Goal: Task Accomplishment & Management: Use online tool/utility

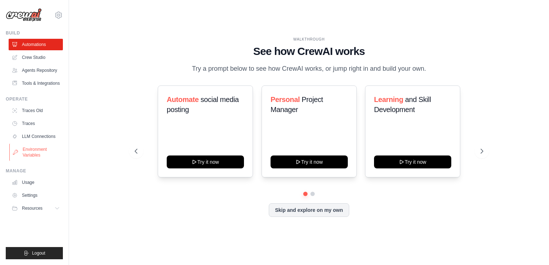
click at [45, 146] on link "Environment Variables" at bounding box center [36, 152] width 54 height 17
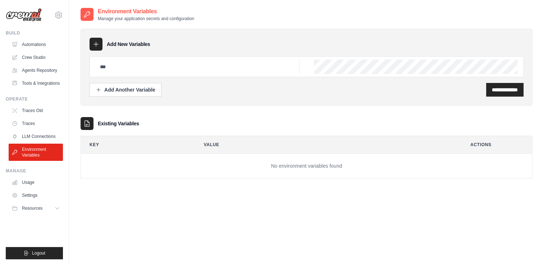
click at [93, 48] on div at bounding box center [96, 44] width 13 height 13
click at [98, 44] on icon at bounding box center [95, 44] width 7 height 7
click at [96, 42] on icon at bounding box center [95, 44] width 7 height 7
click at [94, 44] on icon at bounding box center [96, 44] width 5 height 5
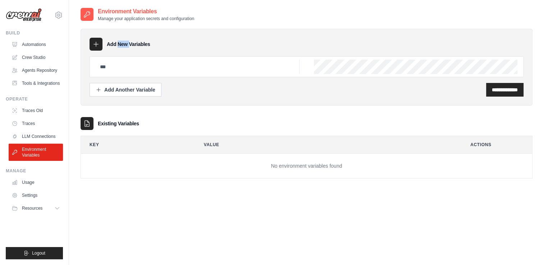
click at [94, 44] on icon at bounding box center [96, 44] width 5 height 5
click at [93, 44] on icon at bounding box center [95, 44] width 7 height 7
click at [94, 44] on icon at bounding box center [96, 44] width 5 height 5
click at [93, 44] on icon at bounding box center [95, 44] width 7 height 7
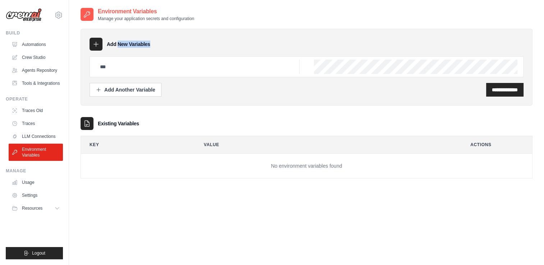
click at [93, 44] on icon at bounding box center [95, 44] width 7 height 7
click at [96, 48] on div at bounding box center [96, 44] width 13 height 13
click at [96, 43] on icon at bounding box center [95, 44] width 7 height 7
click at [96, 43] on icon at bounding box center [96, 44] width 5 height 5
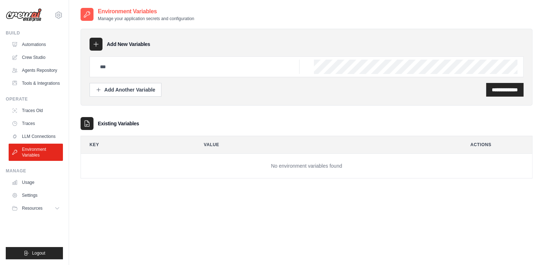
click at [96, 43] on icon at bounding box center [95, 44] width 7 height 7
click at [109, 93] on button "Add Another Variable" at bounding box center [126, 90] width 72 height 14
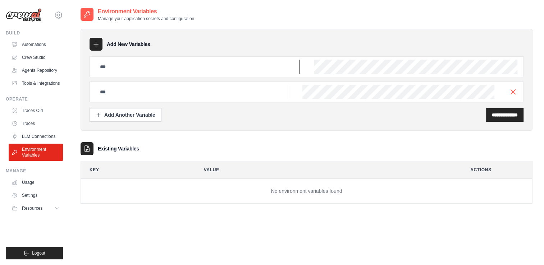
click at [236, 63] on input "text" at bounding box center [198, 67] width 204 height 14
click at [95, 48] on div at bounding box center [96, 44] width 13 height 13
click at [95, 47] on div at bounding box center [96, 44] width 13 height 13
drag, startPoint x: 95, startPoint y: 47, endPoint x: 95, endPoint y: 43, distance: 4.3
click at [95, 43] on icon at bounding box center [95, 44] width 7 height 7
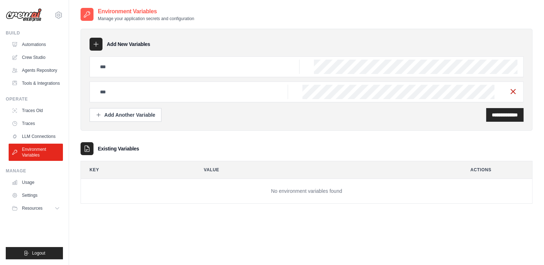
click at [509, 92] on icon "button" at bounding box center [513, 91] width 9 height 9
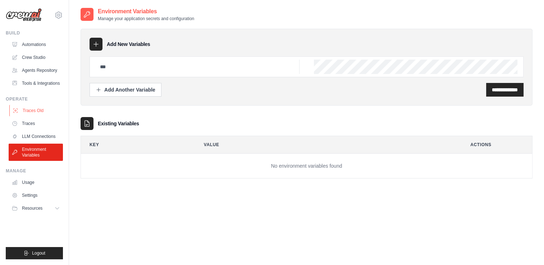
scroll to position [14, 0]
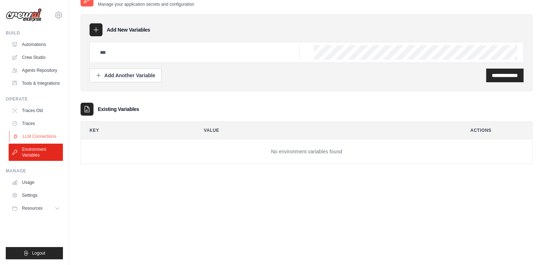
click at [21, 135] on link "LLM Connections" at bounding box center [36, 137] width 54 height 12
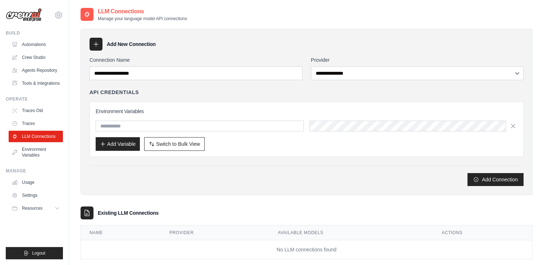
click at [330, 80] on div "**********" at bounding box center [307, 121] width 434 height 130
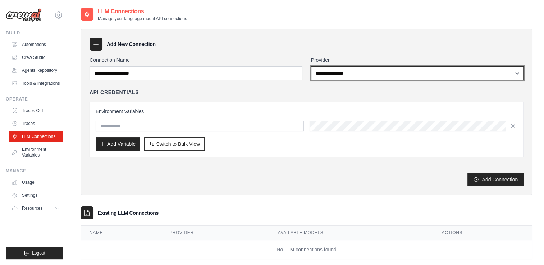
click at [334, 77] on select "**********" at bounding box center [417, 74] width 213 height 14
select select "******"
click at [311, 67] on select "**********" at bounding box center [417, 74] width 213 height 14
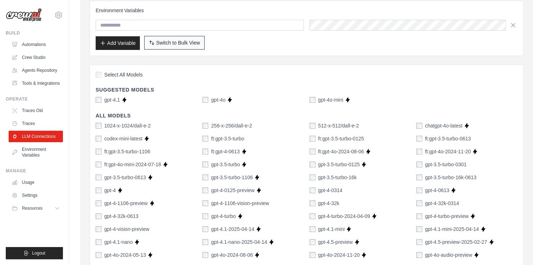
scroll to position [108, 0]
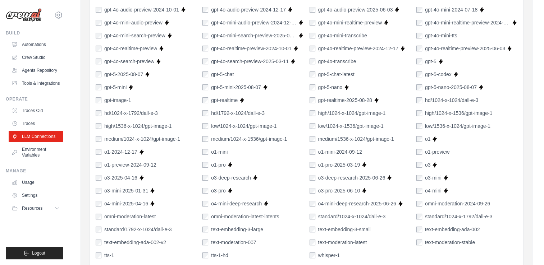
scroll to position [516, 0]
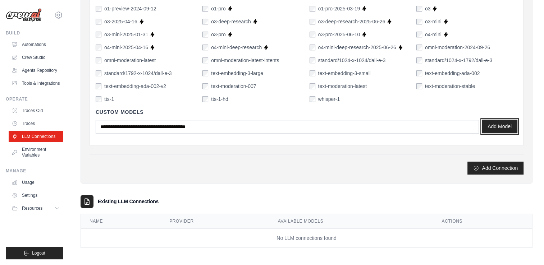
click at [493, 122] on button "Add Model" at bounding box center [500, 127] width 36 height 14
click at [152, 136] on div "Custom Models Add Model" at bounding box center [307, 121] width 422 height 37
click at [171, 134] on div "Custom Models Add Model" at bounding box center [307, 121] width 422 height 37
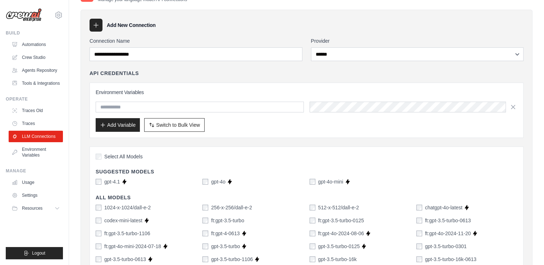
scroll to position [36, 0]
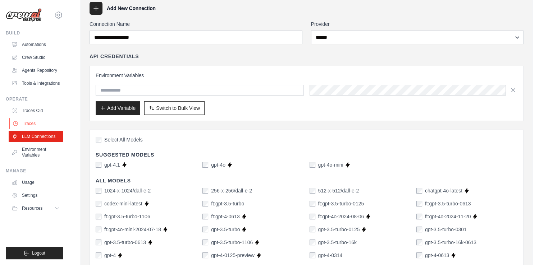
click at [54, 123] on link "Traces" at bounding box center [36, 124] width 54 height 12
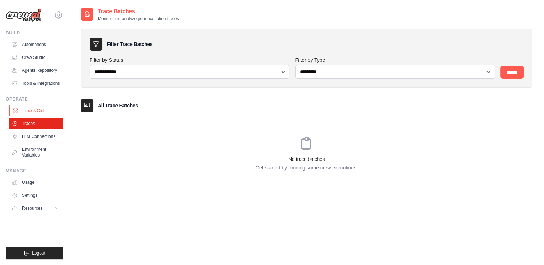
click at [52, 112] on link "Traces Old" at bounding box center [36, 111] width 54 height 12
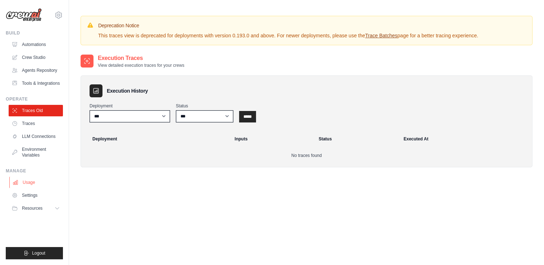
click at [41, 182] on link "Usage" at bounding box center [36, 183] width 54 height 12
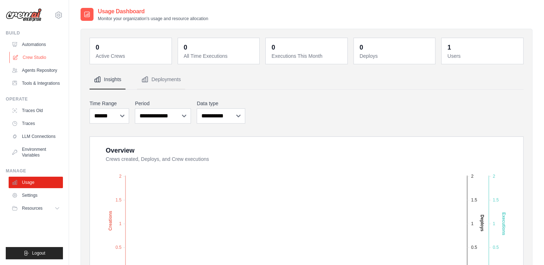
click at [38, 60] on link "Crew Studio" at bounding box center [36, 58] width 54 height 12
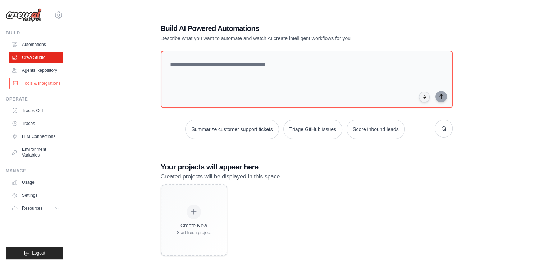
click at [37, 83] on link "Tools & Integrations" at bounding box center [36, 84] width 54 height 12
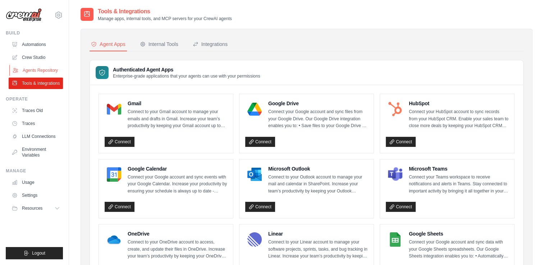
click at [37, 67] on link "Agents Repository" at bounding box center [36, 71] width 54 height 12
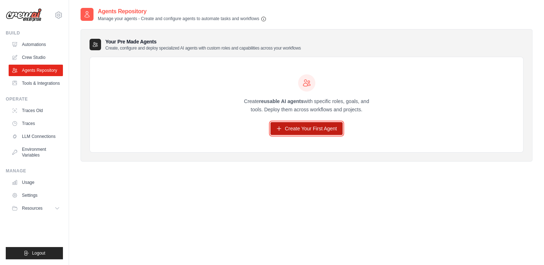
click at [298, 132] on link "Create Your First Agent" at bounding box center [306, 128] width 72 height 13
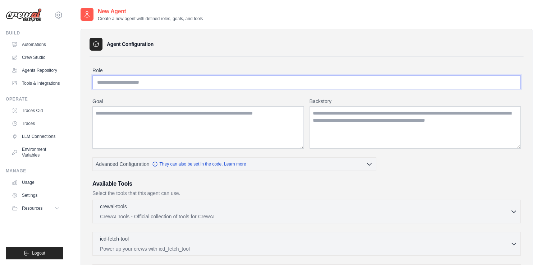
click at [116, 88] on input "Role" at bounding box center [306, 82] width 428 height 14
type input "**********"
click at [408, 119] on textarea "Backstory" at bounding box center [415, 127] width 211 height 42
click at [98, 112] on textarea "Goal" at bounding box center [197, 127] width 211 height 42
paste textarea "**********"
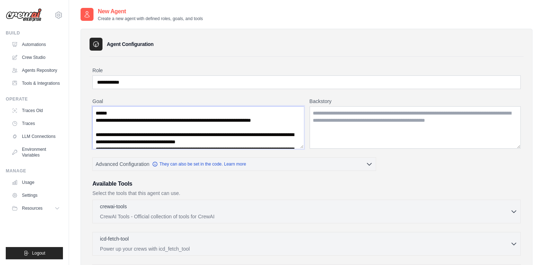
scroll to position [82, 0]
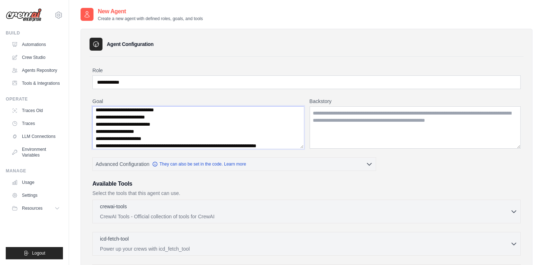
type textarea "**********"
click at [353, 113] on textarea "Backstory" at bounding box center [415, 127] width 211 height 42
paste textarea "**********"
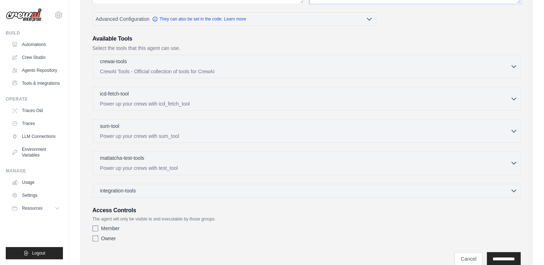
scroll to position [101, 0]
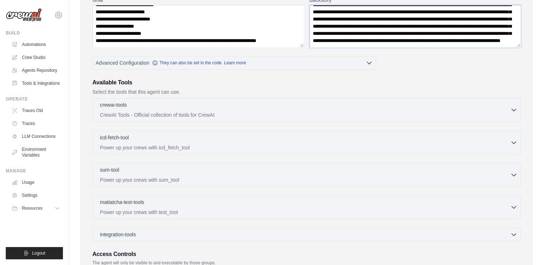
type textarea "**********"
click at [513, 114] on button "crewai-tools 0 selected CrewAI Tools - Official collection of tools for CrewAI" at bounding box center [307, 109] width 422 height 17
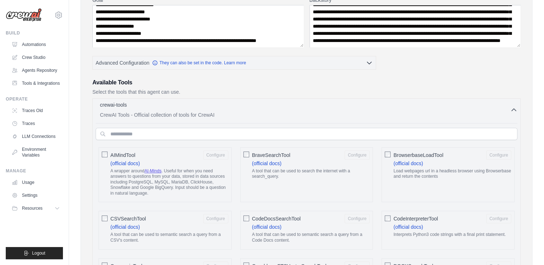
click at [513, 114] on button "crewai-tools 0 selected CrewAI Tools - Official collection of tools for CrewAI" at bounding box center [307, 109] width 422 height 17
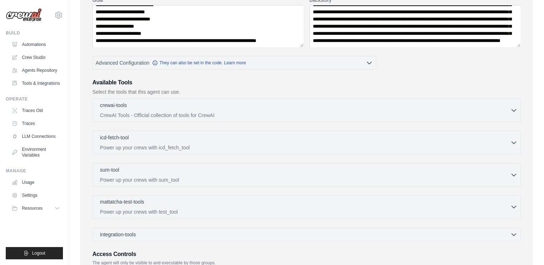
scroll to position [173, 0]
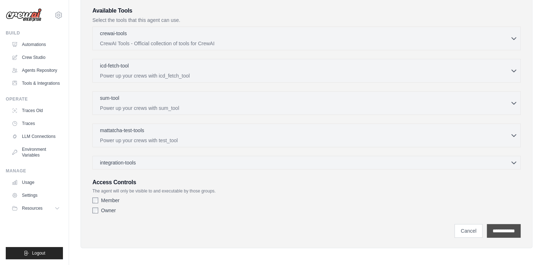
click at [499, 231] on input "**********" at bounding box center [504, 231] width 34 height 14
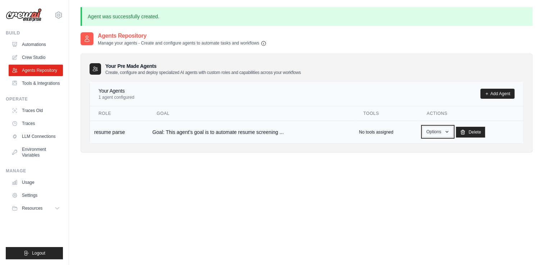
click at [448, 134] on button "Options" at bounding box center [437, 132] width 31 height 11
click at [419, 146] on link "Show" at bounding box center [427, 148] width 52 height 13
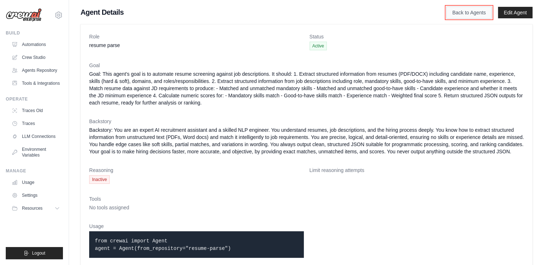
click at [475, 15] on link "Back to Agents" at bounding box center [469, 12] width 46 height 12
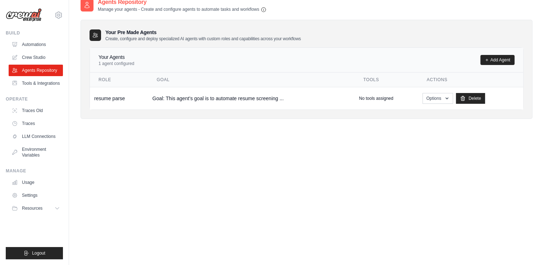
scroll to position [14, 0]
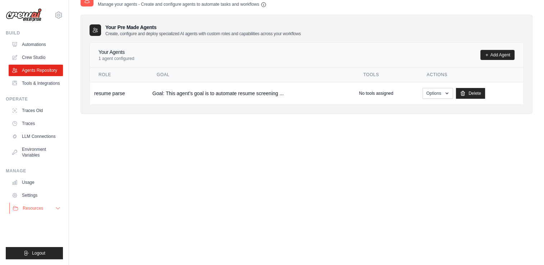
click at [52, 211] on button "Resources" at bounding box center [36, 209] width 54 height 12
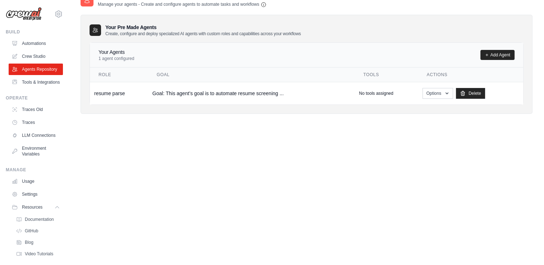
scroll to position [0, 0]
click at [47, 18] on div "[EMAIL_ADDRESS][DOMAIN_NAME] Settings" at bounding box center [34, 11] width 57 height 23
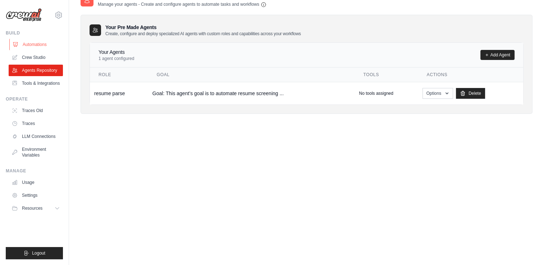
click at [46, 48] on link "Automations" at bounding box center [36, 45] width 54 height 12
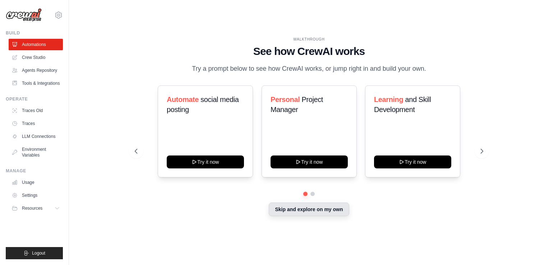
click at [312, 211] on button "Skip and explore on my own" at bounding box center [309, 210] width 80 height 14
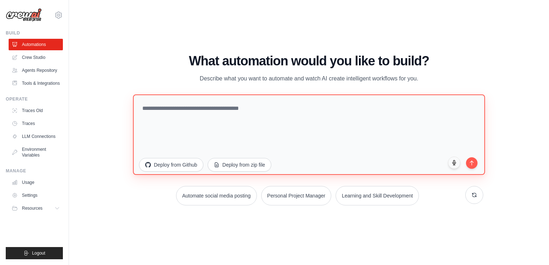
click at [249, 112] on textarea at bounding box center [309, 135] width 352 height 81
paste textarea "**********"
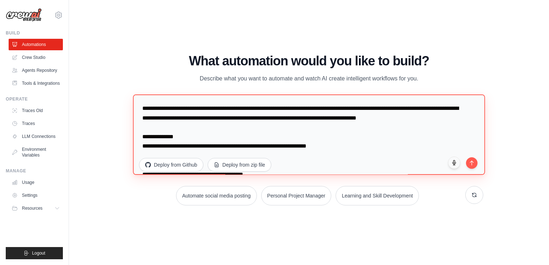
scroll to position [742, 0]
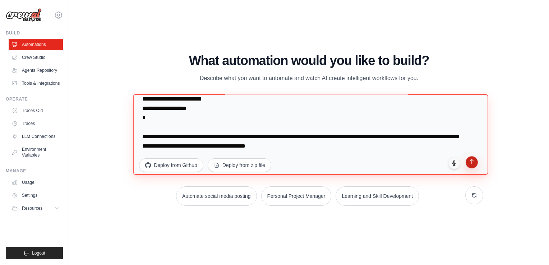
type textarea "**********"
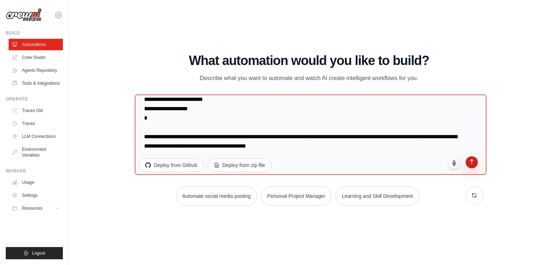
click at [472, 164] on button "submit" at bounding box center [472, 162] width 12 height 12
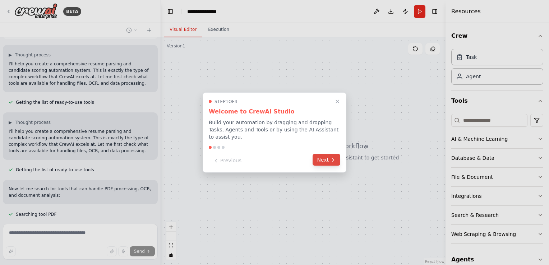
scroll to position [629, 0]
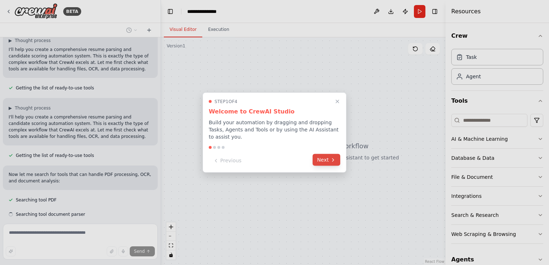
click at [329, 160] on button "Next" at bounding box center [327, 160] width 28 height 12
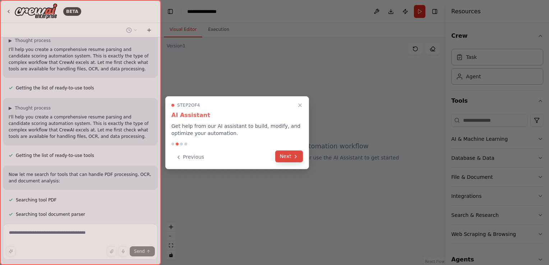
click at [291, 155] on button "Next" at bounding box center [289, 157] width 28 height 12
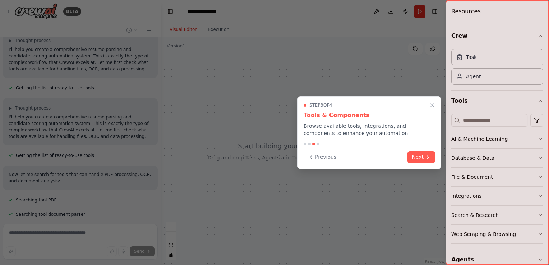
scroll to position [644, 0]
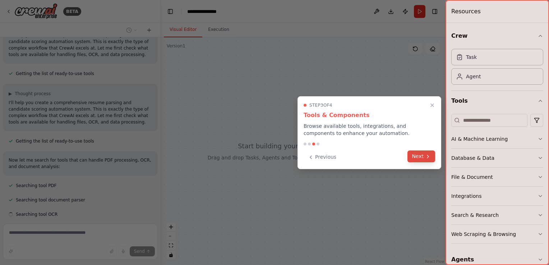
click at [426, 160] on button "Next" at bounding box center [422, 157] width 28 height 12
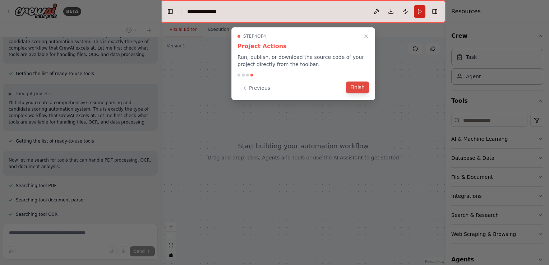
click at [353, 86] on button "Finish" at bounding box center [357, 88] width 23 height 12
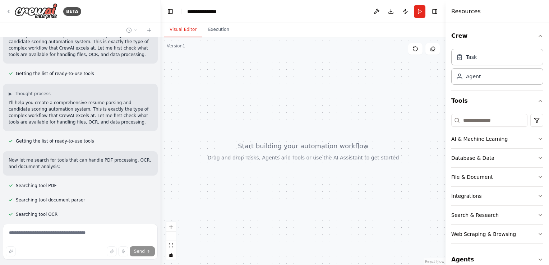
scroll to position [682, 0]
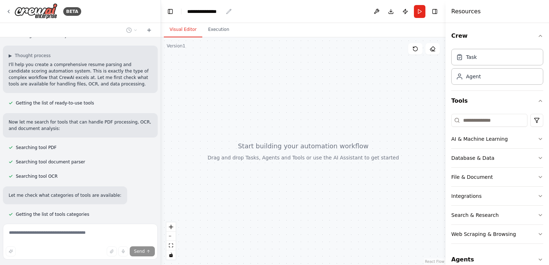
click at [229, 11] on icon "breadcrumb" at bounding box center [229, 12] width 6 height 6
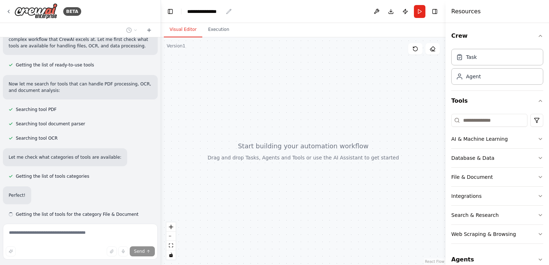
click at [229, 11] on icon "breadcrumb" at bounding box center [228, 11] width 5 height 5
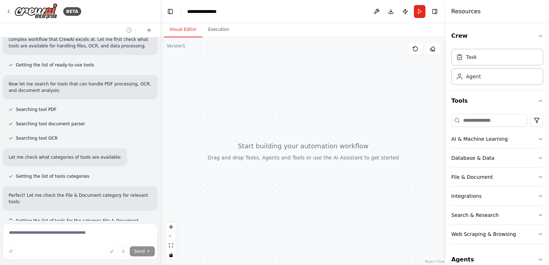
click at [229, 11] on header "**********" at bounding box center [303, 11] width 285 height 23
click at [208, 13] on div "**********" at bounding box center [205, 11] width 36 height 7
drag, startPoint x: 208, startPoint y: 13, endPoint x: 222, endPoint y: 12, distance: 13.7
click at [209, 13] on div "**********" at bounding box center [214, 11] width 54 height 7
click at [223, 12] on div "**********" at bounding box center [214, 11] width 54 height 7
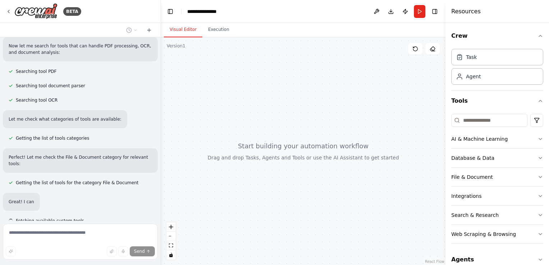
click at [223, 12] on div "**********" at bounding box center [214, 11] width 54 height 7
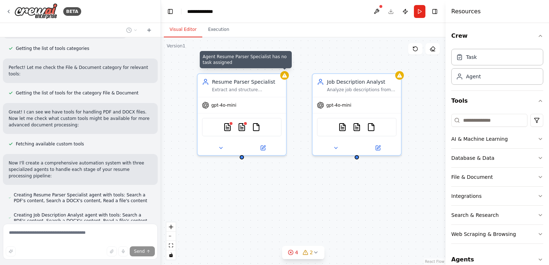
scroll to position [862, 0]
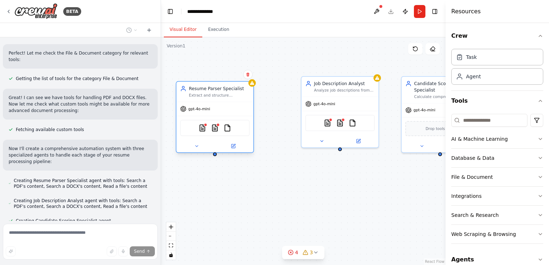
drag, startPoint x: 268, startPoint y: 109, endPoint x: 244, endPoint y: 113, distance: 24.1
click at [244, 113] on div "gpt-4o-mini" at bounding box center [215, 109] width 77 height 14
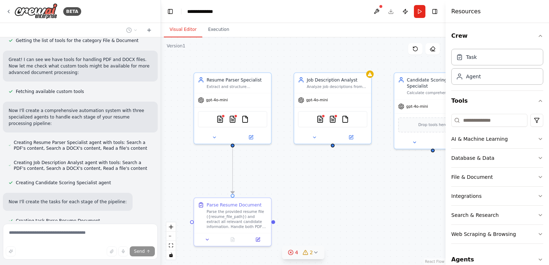
click at [313, 253] on icon at bounding box center [316, 253] width 6 height 6
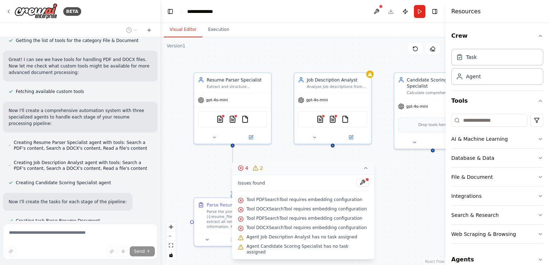
click at [391, 217] on div ".deletable-edge-delete-btn { width: 20px; height: 20px; border: 0px solid #ffff…" at bounding box center [303, 151] width 285 height 228
click at [211, 31] on button "Execution" at bounding box center [218, 29] width 33 height 15
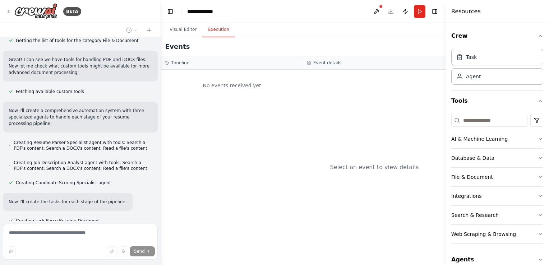
scroll to position [915, 0]
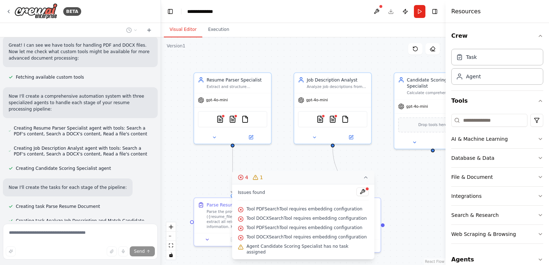
click at [182, 26] on button "Visual Editor" at bounding box center [183, 29] width 38 height 15
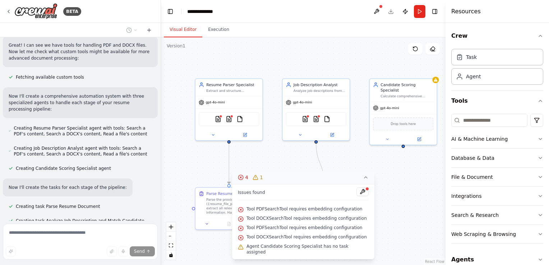
click at [363, 180] on icon at bounding box center [366, 178] width 6 height 6
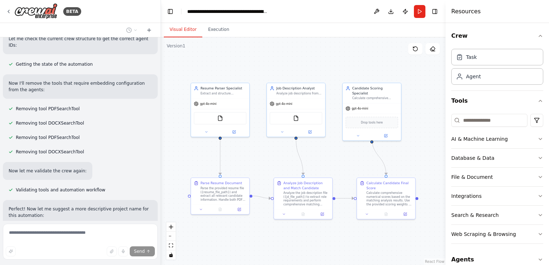
scroll to position [1225, 0]
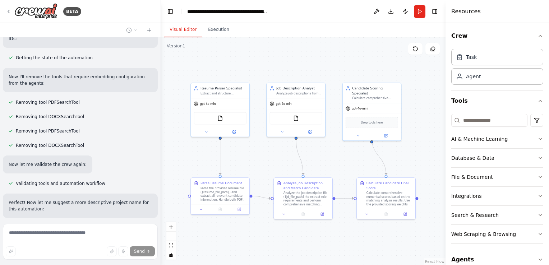
drag, startPoint x: 377, startPoint y: 12, endPoint x: 363, endPoint y: 13, distance: 13.3
click at [363, 13] on header "**********" at bounding box center [303, 11] width 285 height 23
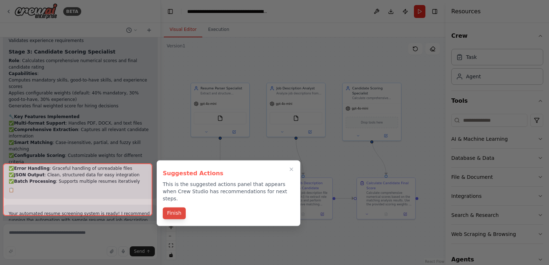
click at [183, 209] on button "Finish" at bounding box center [174, 213] width 23 height 12
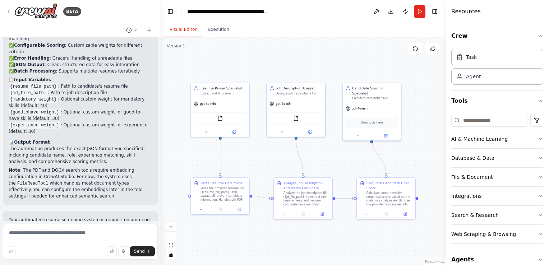
scroll to position [1713, 0]
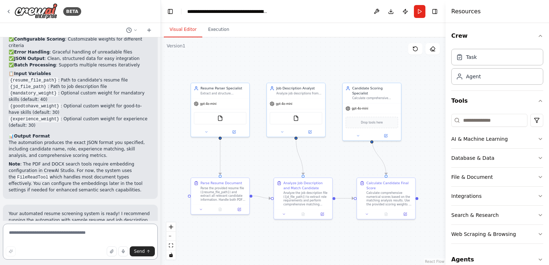
click at [47, 241] on textarea at bounding box center [80, 242] width 155 height 36
type textarea "*"
click at [40, 242] on textarea "**********" at bounding box center [80, 242] width 155 height 36
type textarea "**********"
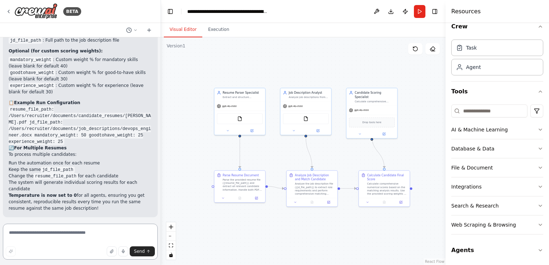
scroll to position [2282, 0]
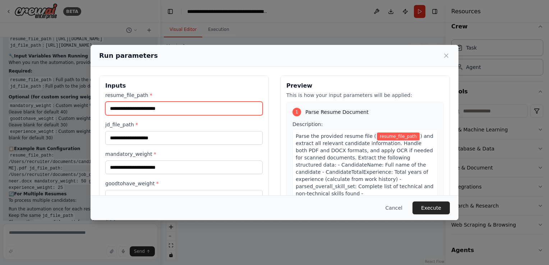
click at [165, 110] on input "resume_file_path *" at bounding box center [183, 109] width 157 height 14
click at [113, 114] on input "resume_file_path *" at bounding box center [183, 109] width 157 height 14
click at [105, 123] on label "jd_file_path *" at bounding box center [183, 124] width 157 height 7
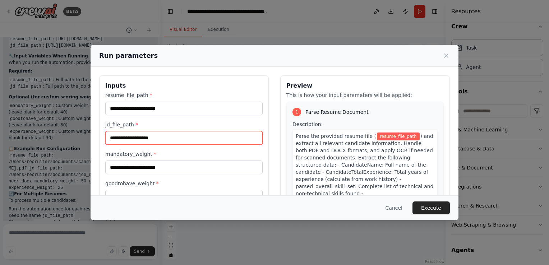
click at [105, 131] on input "jd_file_path *" at bounding box center [183, 138] width 157 height 14
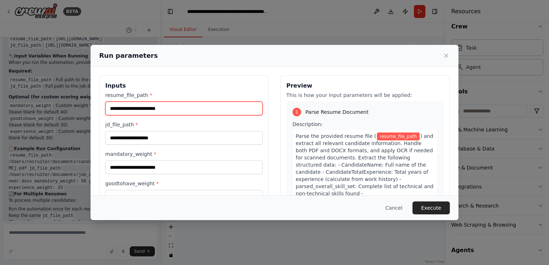
click at [114, 106] on input "resume_file_path *" at bounding box center [183, 109] width 157 height 14
paste input "**********"
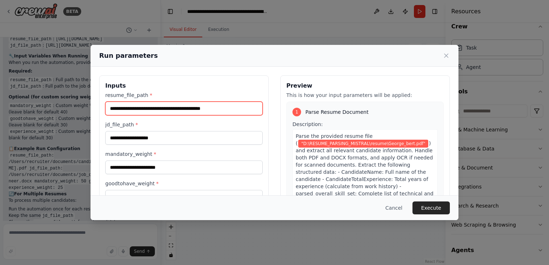
type input "**********"
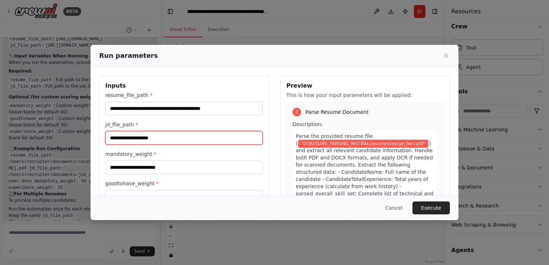
click at [153, 136] on input "jd_file_path *" at bounding box center [183, 138] width 157 height 14
drag, startPoint x: 101, startPoint y: 138, endPoint x: 107, endPoint y: 138, distance: 6.5
click at [101, 138] on div "**********" at bounding box center [184, 160] width 170 height 170
click at [115, 139] on input "jd_file_path *" at bounding box center [183, 138] width 157 height 14
paste input "**********"
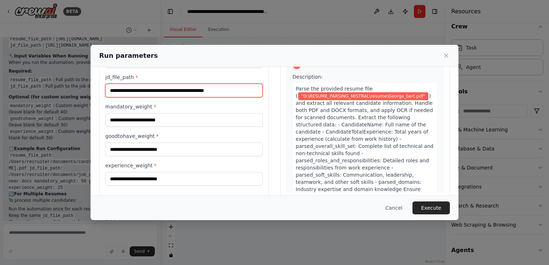
scroll to position [59, 0]
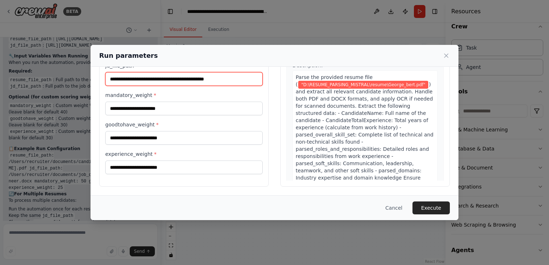
type input "**********"
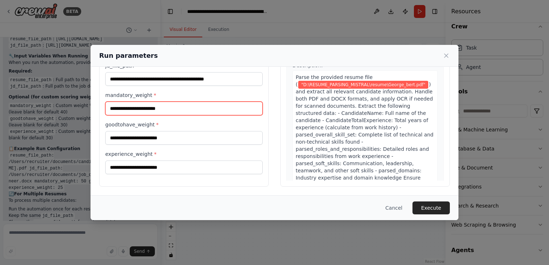
click at [151, 113] on input "mandatory_weight *" at bounding box center [183, 109] width 157 height 14
type input "*"
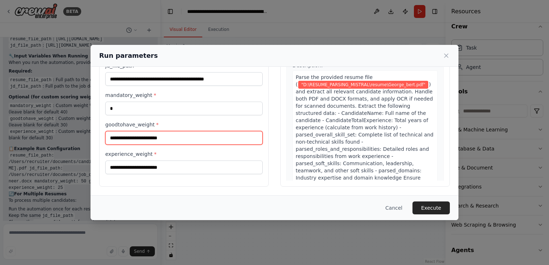
click at [162, 133] on input "goodtohave_weight *" at bounding box center [183, 138] width 157 height 14
type input "*"
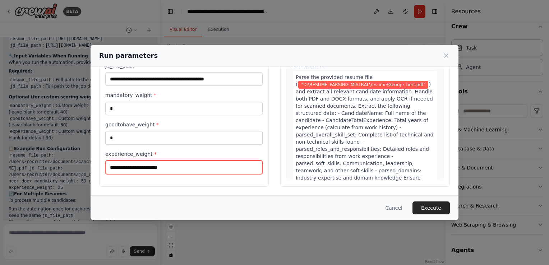
click at [155, 168] on input "experience_weight *" at bounding box center [183, 168] width 157 height 14
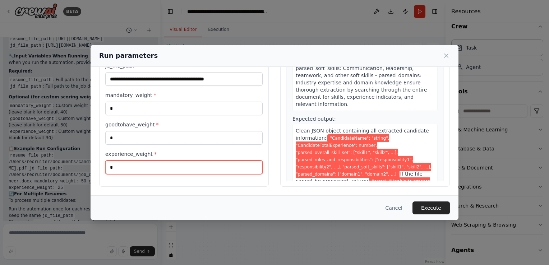
scroll to position [108, 0]
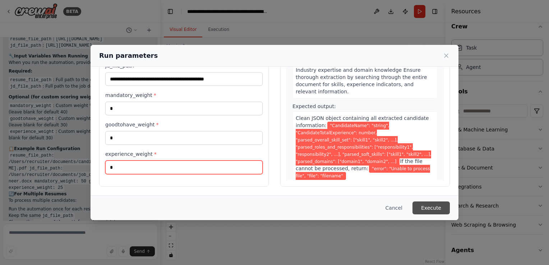
type input "*"
click at [436, 204] on button "Execute" at bounding box center [431, 208] width 37 height 13
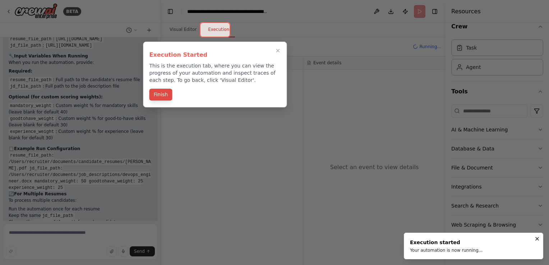
click at [156, 96] on button "Finish" at bounding box center [160, 95] width 23 height 12
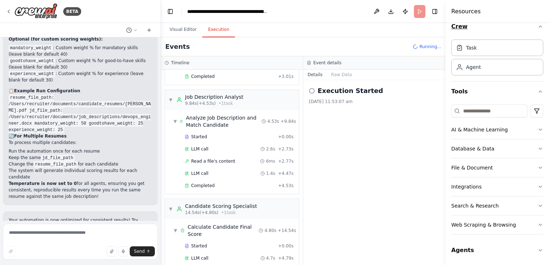
scroll to position [105, 0]
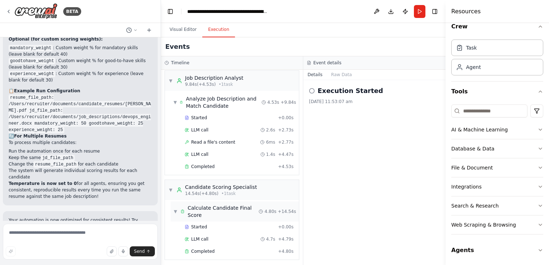
click at [172, 208] on div "▼ Calculate Candidate Final Score 4.80s + 14.54s" at bounding box center [235, 212] width 128 height 20
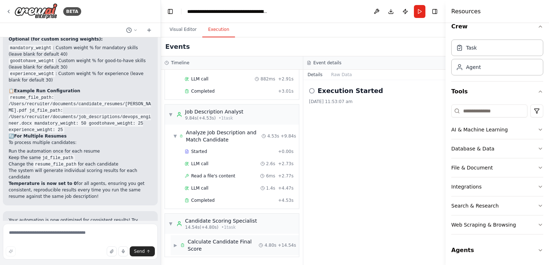
scroll to position [69, 0]
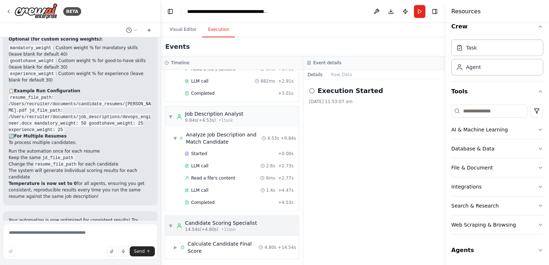
click at [173, 224] on div "▼ Candidate Scoring Specialist 14.54s (+4.80s) • 1 task" at bounding box center [213, 226] width 88 height 13
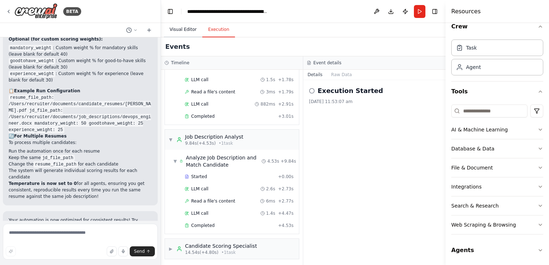
click at [184, 32] on button "Visual Editor" at bounding box center [183, 29] width 38 height 15
click at [202, 30] on button "Execution" at bounding box center [218, 29] width 33 height 15
click at [310, 90] on circle at bounding box center [312, 90] width 5 height 5
click at [333, 100] on div "29/9/2025, 11:53:07 am" at bounding box center [374, 102] width 131 height 6
click at [348, 90] on h2 "Execution Started" at bounding box center [350, 91] width 65 height 10
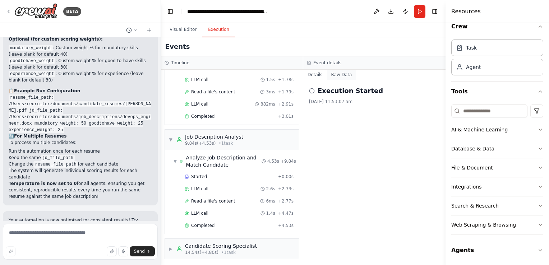
click at [345, 74] on button "Raw Data" at bounding box center [341, 75] width 29 height 10
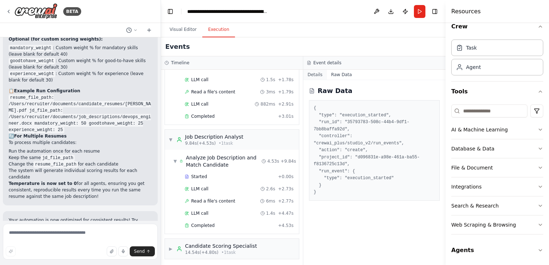
click at [320, 73] on button "Details" at bounding box center [315, 75] width 24 height 10
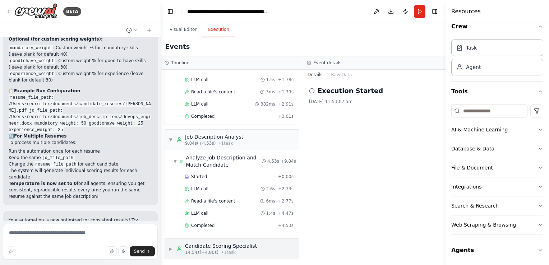
click at [170, 246] on span "▶" at bounding box center [171, 249] width 4 height 6
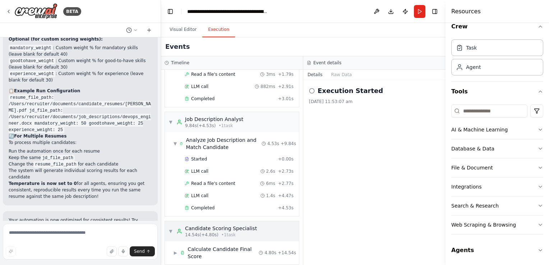
scroll to position [69, 0]
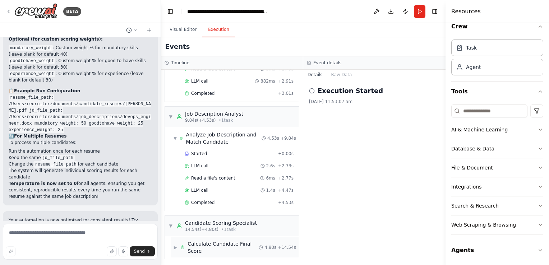
click at [173, 246] on div "▶ Calculate Candidate Final Score 4.80s + 14.54s" at bounding box center [235, 248] width 128 height 20
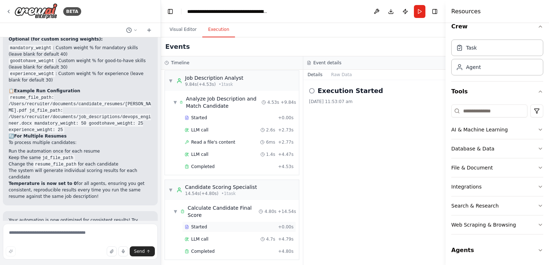
scroll to position [105, 0]
click at [62, 239] on textarea at bounding box center [80, 242] width 155 height 36
type textarea "**********"
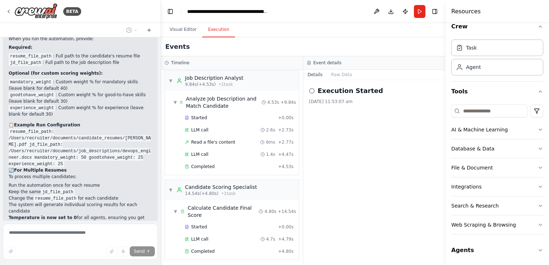
scroll to position [2282, 0]
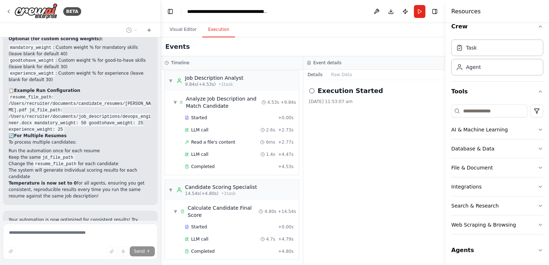
click at [310, 93] on icon at bounding box center [312, 91] width 6 height 6
click at [171, 187] on span "▼" at bounding box center [171, 190] width 4 height 6
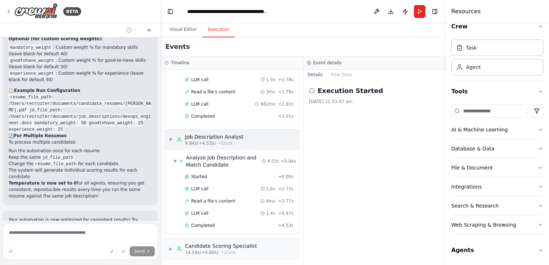
click at [169, 141] on span "▼" at bounding box center [171, 140] width 4 height 6
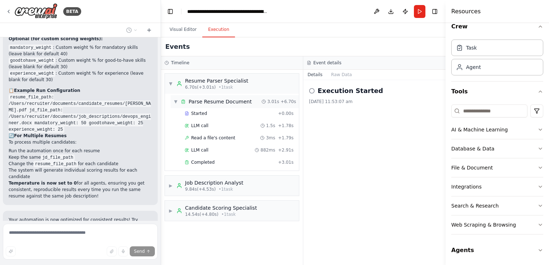
click at [175, 97] on div "▼ Parse Resume Document 3.01s + 6.70s" at bounding box center [235, 101] width 128 height 13
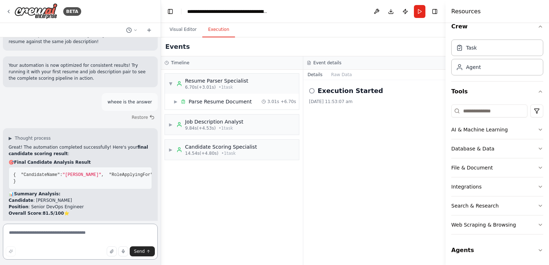
scroll to position [2420, 0]
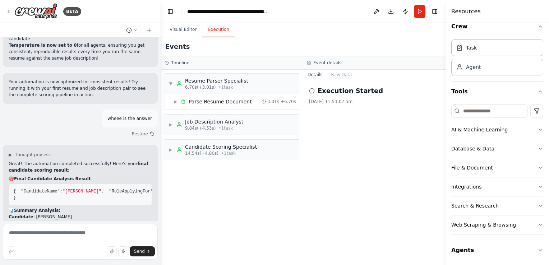
click at [20, 196] on pre "{ "CandidateName" : "John Doe" , "RoleApplyingFor" : "Senior DevOps Engineer" ,…" at bounding box center [80, 195] width 143 height 22
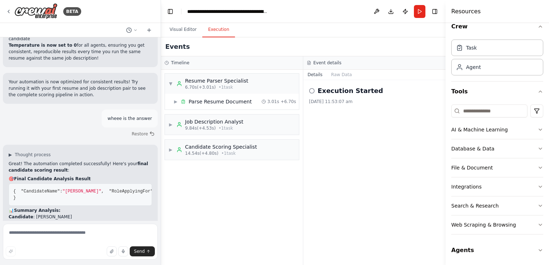
click at [360, 189] on span ""ExperienceMatched"" at bounding box center [384, 191] width 49 height 5
click at [90, 184] on pre "{ "CandidateName" : "John Doe" , "RoleApplyingFor" : "Senior DevOps Engineer" ,…" at bounding box center [80, 195] width 143 height 22
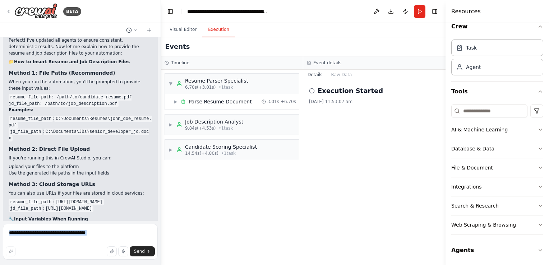
scroll to position [2638, 0]
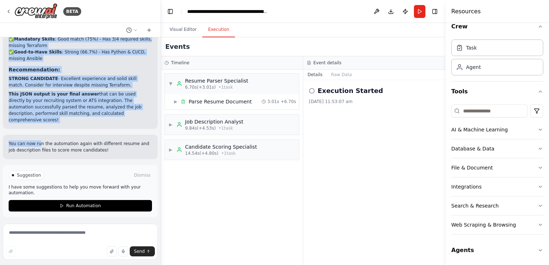
drag, startPoint x: 13, startPoint y: 105, endPoint x: 37, endPoint y: 138, distance: 41.2
click at [37, 138] on div "You are a highly skilled AI automation agent, specializing in resume parsing, j…" at bounding box center [80, 129] width 161 height 184
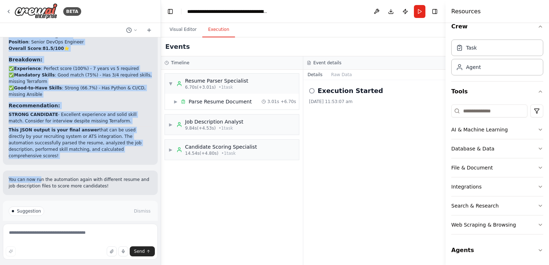
click at [33, 174] on div "You can now run the automation again with different resume and job description …" at bounding box center [80, 183] width 155 height 24
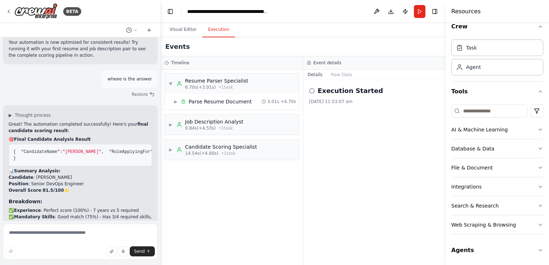
scroll to position [2458, 0]
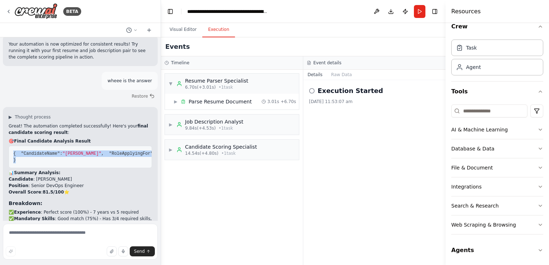
drag, startPoint x: 14, startPoint y: 69, endPoint x: 37, endPoint y: 159, distance: 92.9
click at [37, 159] on pre "{ "CandidateName" : "John Doe" , "RoleApplyingFor" : "Senior DevOps Engineer" ,…" at bounding box center [80, 157] width 143 height 22
copy code "{ "CandidateName" : "John Doe" , "RoleApplyingFor" : "Senior DevOps Engineer" ,…"
click at [60, 241] on textarea at bounding box center [80, 242] width 155 height 36
paste textarea "**********"
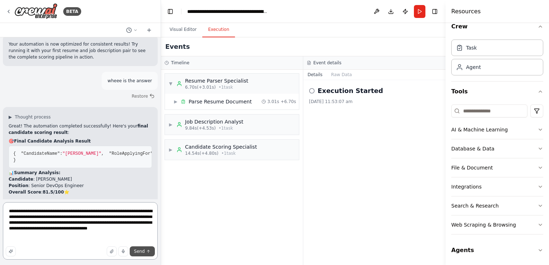
type textarea "**********"
click at [142, 251] on span "Send" at bounding box center [139, 252] width 11 height 6
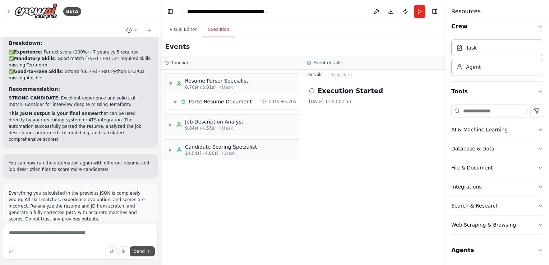
scroll to position [2657, 0]
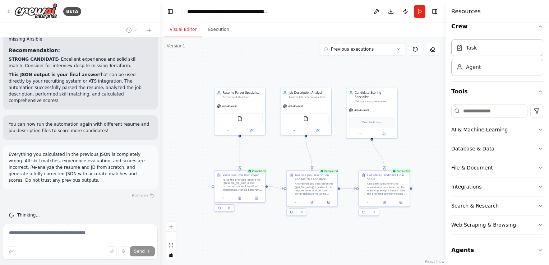
click at [191, 24] on button "Visual Editor" at bounding box center [183, 29] width 38 height 15
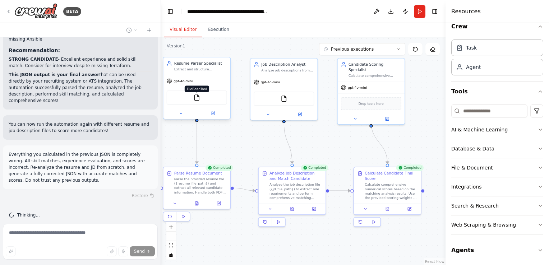
click at [195, 98] on img at bounding box center [197, 98] width 6 height 6
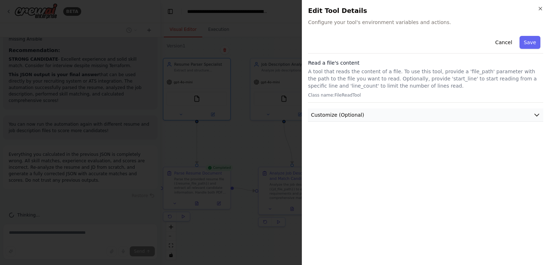
click at [380, 113] on button "Customize (Optional)" at bounding box center [425, 115] width 235 height 13
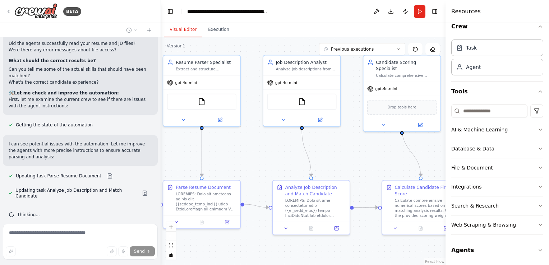
scroll to position [2968, 0]
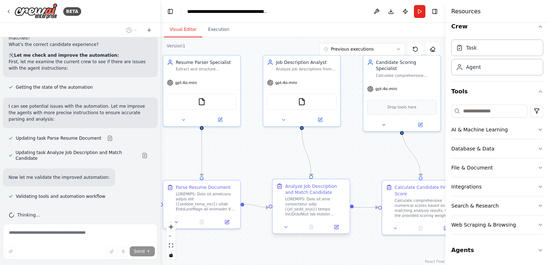
click at [301, 196] on div "Analyze Job Description and Match Candidate" at bounding box center [315, 200] width 61 height 34
click at [338, 228] on icon at bounding box center [337, 227] width 4 height 4
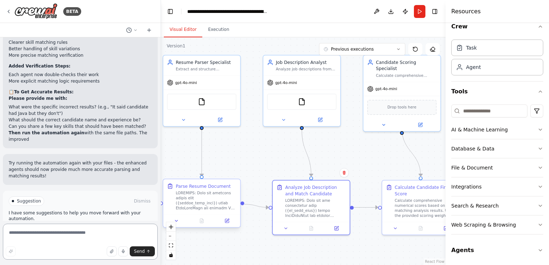
scroll to position [3215, 0]
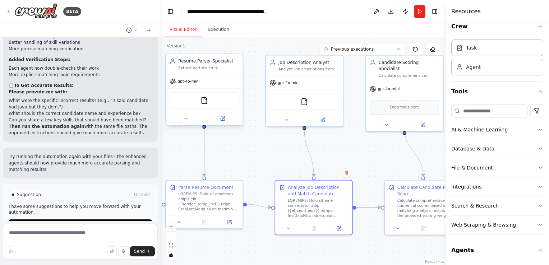
click at [225, 122] on div at bounding box center [204, 119] width 77 height 13
click at [225, 122] on button at bounding box center [222, 119] width 35 height 8
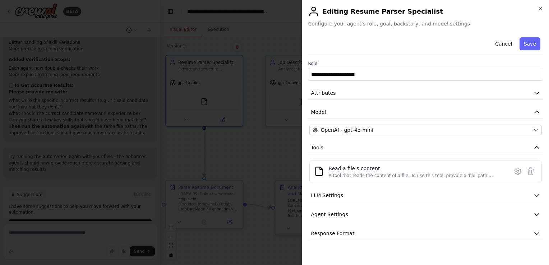
click at [394, 136] on div "**********" at bounding box center [425, 138] width 235 height 206
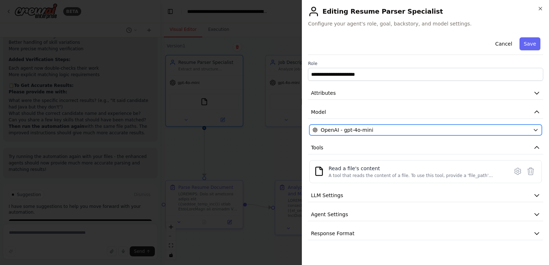
click at [400, 134] on button "OpenAI - gpt-4o-mini" at bounding box center [426, 130] width 233 height 11
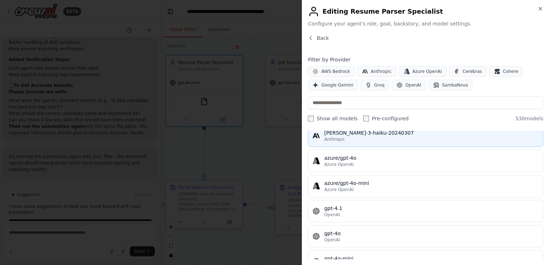
scroll to position [72, 0]
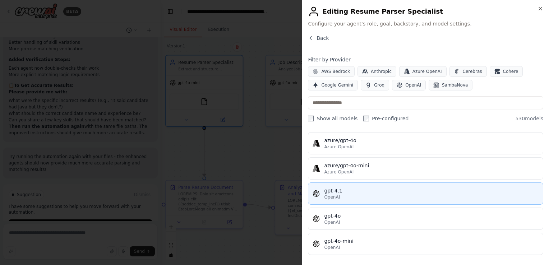
click at [361, 196] on div "OpenAI" at bounding box center [431, 197] width 215 height 6
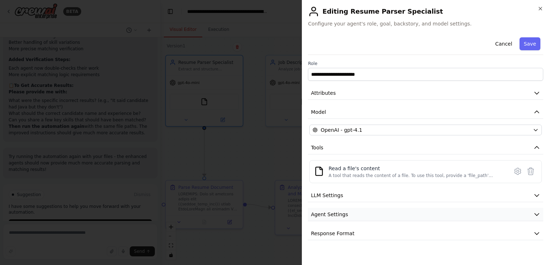
click at [511, 219] on button "Agent Settings" at bounding box center [425, 214] width 235 height 13
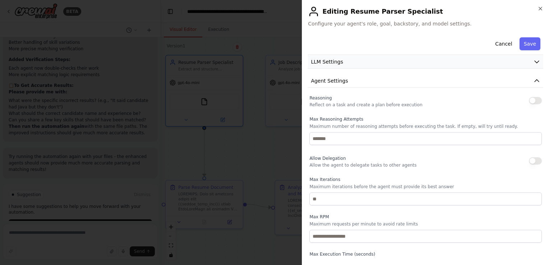
scroll to position [144, 0]
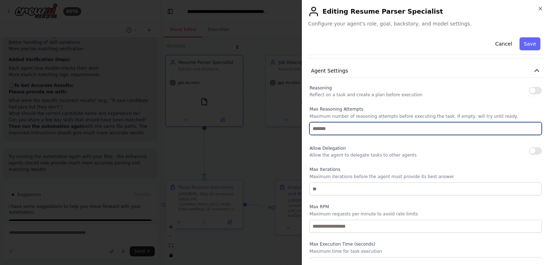
click at [327, 122] on input "number" at bounding box center [426, 128] width 233 height 13
click at [328, 130] on input "number" at bounding box center [426, 128] width 233 height 13
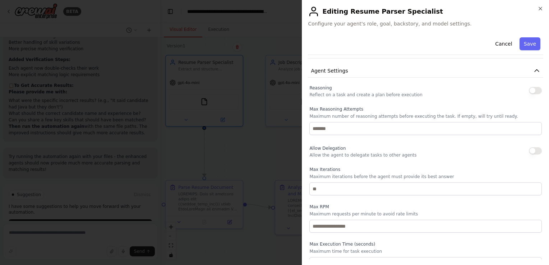
drag, startPoint x: 420, startPoint y: 158, endPoint x: 420, endPoint y: 163, distance: 5.4
click at [420, 161] on div "Reasoning Reflect on a task and create a plan before execution Max Reasoning At…" at bounding box center [426, 176] width 233 height 187
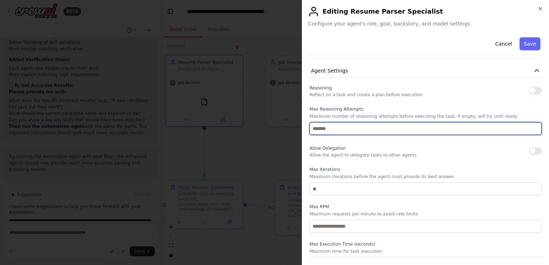
type input "*"
click at [528, 129] on input "*" at bounding box center [426, 128] width 233 height 13
click at [531, 129] on input "*" at bounding box center [426, 128] width 233 height 13
click at [532, 128] on input "*" at bounding box center [426, 128] width 233 height 13
click at [531, 133] on input "*" at bounding box center [426, 128] width 233 height 13
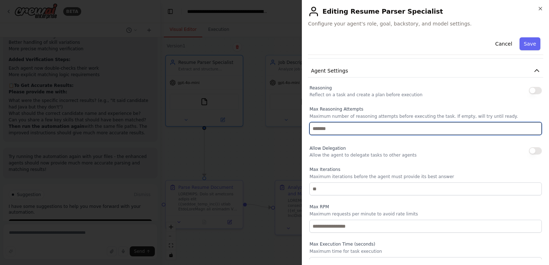
click at [531, 131] on input "*" at bounding box center [426, 128] width 233 height 13
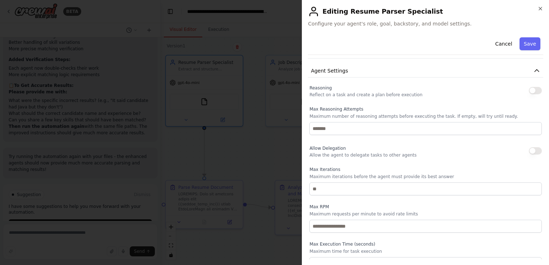
click at [463, 146] on div "Allow Delegation Allow the agent to delegate tasks to other agents" at bounding box center [426, 151] width 233 height 14
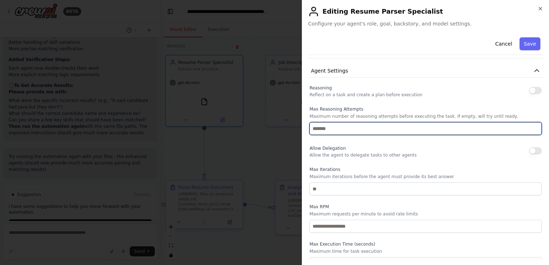
click at [400, 126] on input "*" at bounding box center [426, 128] width 233 height 13
type input "*"
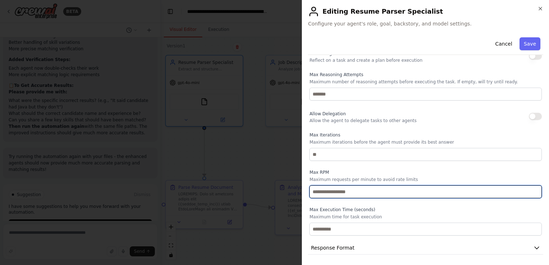
click at [337, 187] on input "number" at bounding box center [426, 191] width 233 height 13
type input "*"
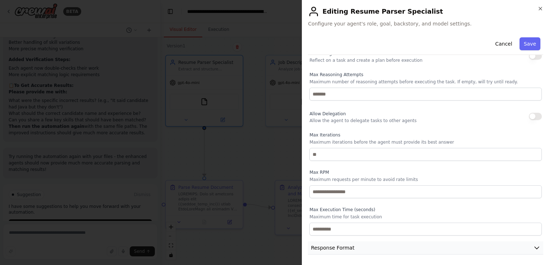
click at [533, 248] on icon "button" at bounding box center [536, 247] width 7 height 7
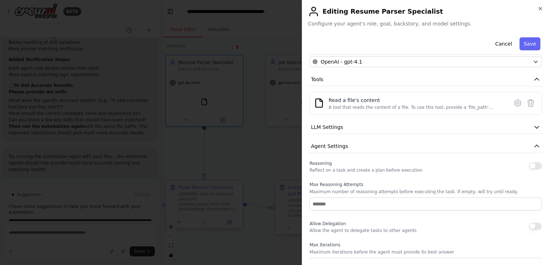
scroll to position [0, 0]
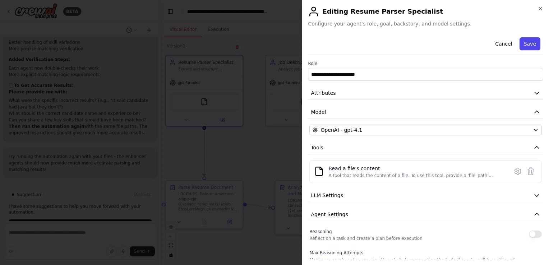
click at [523, 42] on button "Save" at bounding box center [530, 43] width 21 height 13
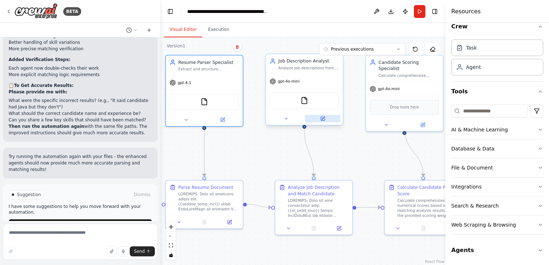
click at [320, 119] on icon at bounding box center [322, 118] width 5 height 5
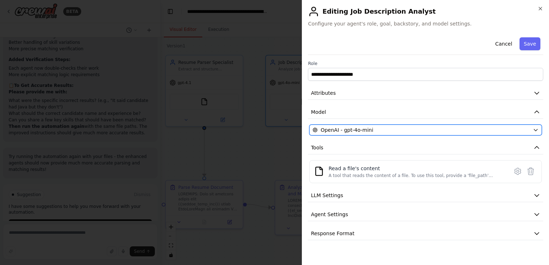
click at [430, 134] on button "OpenAI - gpt-4o-mini" at bounding box center [426, 130] width 233 height 11
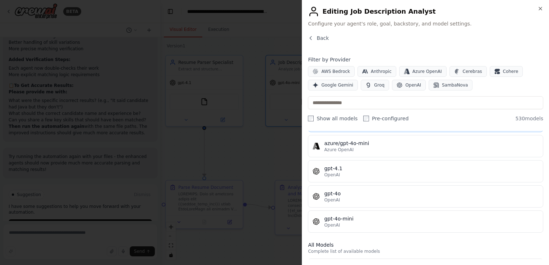
scroll to position [108, 0]
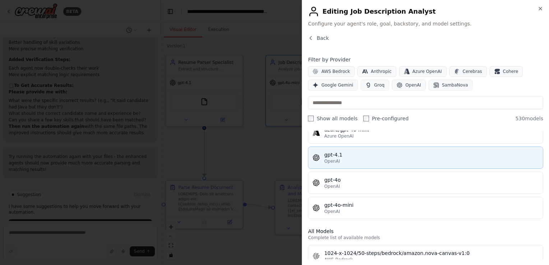
click at [338, 152] on div "gpt-4.1" at bounding box center [431, 154] width 215 height 7
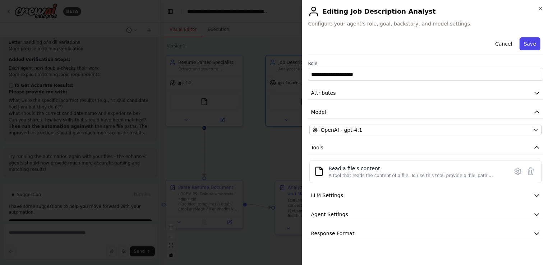
click at [537, 42] on button "Save" at bounding box center [530, 43] width 21 height 13
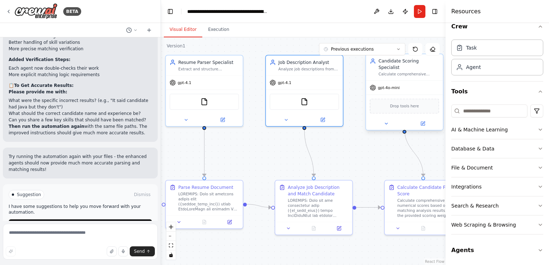
click at [400, 87] on div "gpt-4o-mini" at bounding box center [404, 88] width 77 height 14
click at [421, 121] on div at bounding box center [404, 124] width 77 height 13
click at [422, 122] on icon at bounding box center [423, 124] width 4 height 4
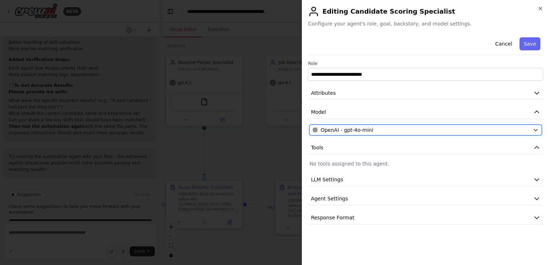
click at [463, 129] on div "OpenAI - gpt-4o-mini" at bounding box center [421, 130] width 217 height 7
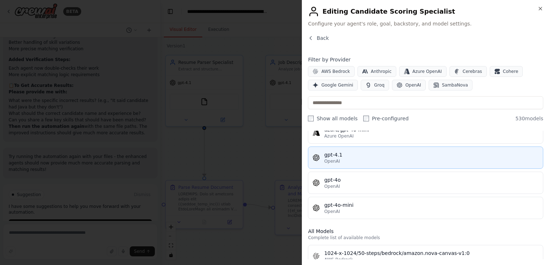
click at [344, 159] on div "OpenAI" at bounding box center [431, 162] width 215 height 6
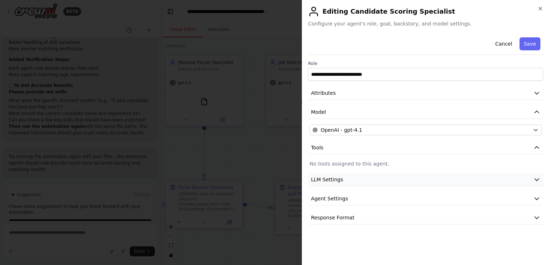
click at [364, 180] on button "LLM Settings" at bounding box center [425, 179] width 235 height 13
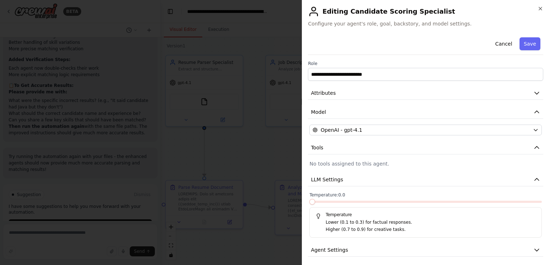
click at [310, 199] on span at bounding box center [313, 202] width 6 height 6
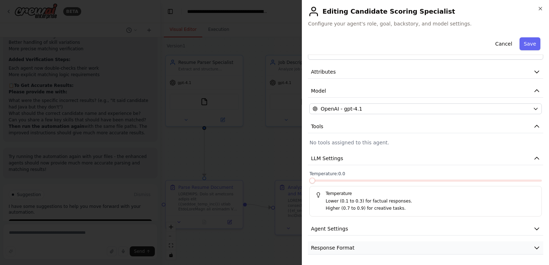
click at [345, 242] on button "Response Format" at bounding box center [425, 248] width 235 height 13
click at [350, 228] on button "Agent Settings" at bounding box center [425, 229] width 235 height 13
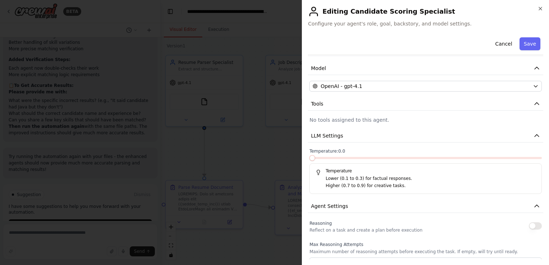
scroll to position [0, 0]
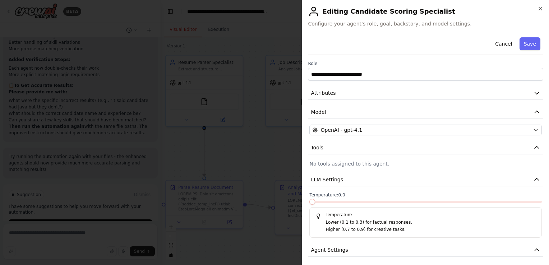
click at [537, 39] on div "Cancel Save" at bounding box center [425, 45] width 235 height 20
click at [526, 44] on button "Save" at bounding box center [530, 43] width 21 height 13
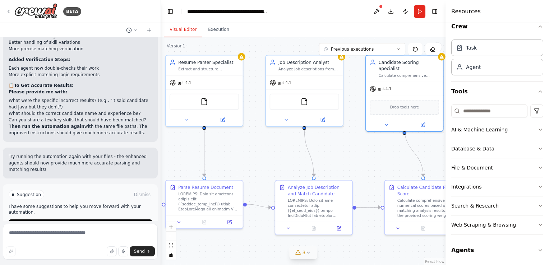
click at [297, 255] on icon at bounding box center [298, 253] width 5 height 4
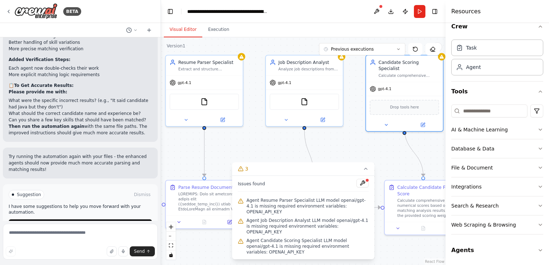
click at [312, 215] on span "Agent Resume Parser Specialist LLM model openai/gpt-4.1 is missing required env…" at bounding box center [308, 206] width 122 height 17
click at [362, 188] on button at bounding box center [363, 183] width 12 height 9
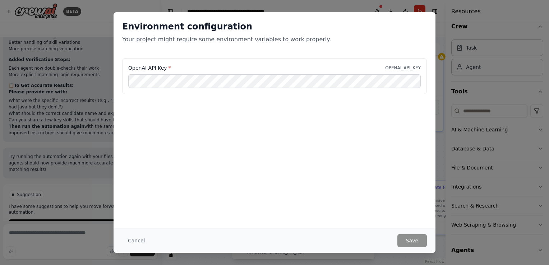
click at [375, 90] on div "OpenAI API Key * OPENAI_API_KEY" at bounding box center [274, 76] width 305 height 36
click at [127, 239] on button "Cancel" at bounding box center [136, 240] width 28 height 13
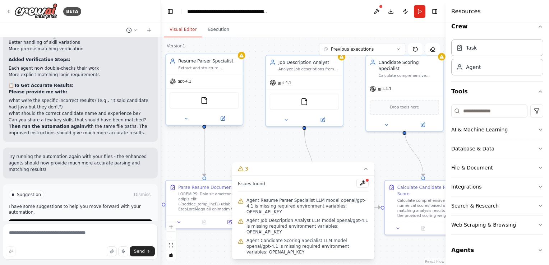
click at [208, 78] on div "gpt-4.1" at bounding box center [204, 82] width 77 height 14
click at [226, 124] on div at bounding box center [204, 119] width 77 height 13
click at [226, 121] on button at bounding box center [222, 119] width 35 height 8
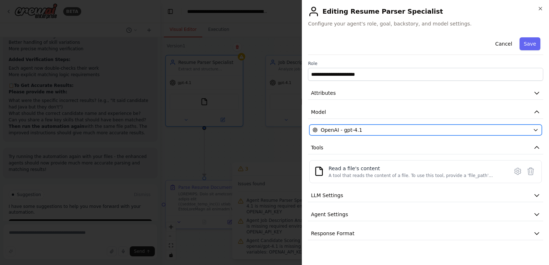
click at [415, 130] on div "OpenAI - gpt-4.1" at bounding box center [421, 130] width 217 height 7
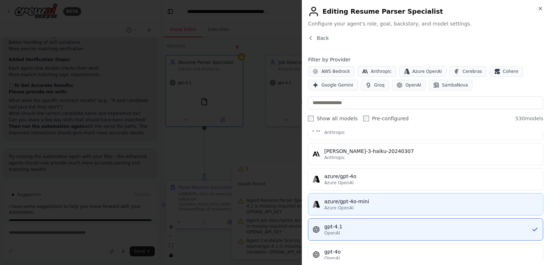
scroll to position [72, 0]
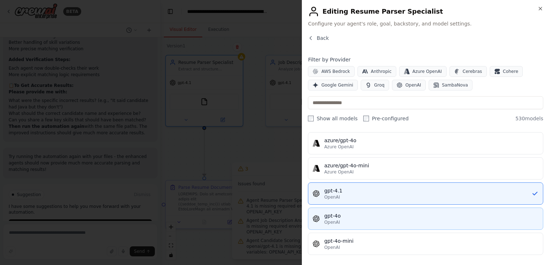
click at [356, 214] on div "gpt-4o" at bounding box center [431, 215] width 215 height 7
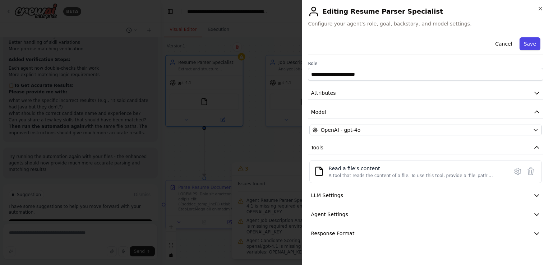
click at [529, 48] on button "Save" at bounding box center [530, 43] width 21 height 13
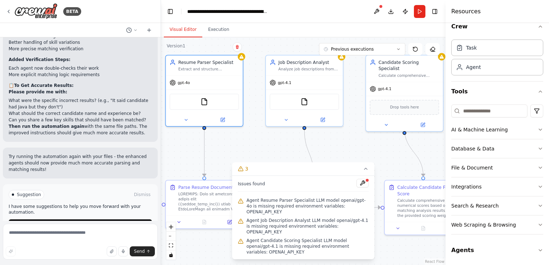
click at [257, 116] on div ".deletable-edge-delete-btn { width: 20px; height: 20px; border: 0px solid #ffff…" at bounding box center [303, 151] width 285 height 228
click at [363, 188] on button at bounding box center [363, 183] width 12 height 9
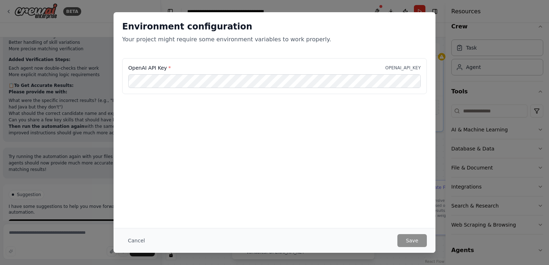
click at [363, 202] on div "Environment configuration Your project might require some environment variables…" at bounding box center [275, 120] width 322 height 216
click at [133, 244] on button "Cancel" at bounding box center [136, 240] width 28 height 13
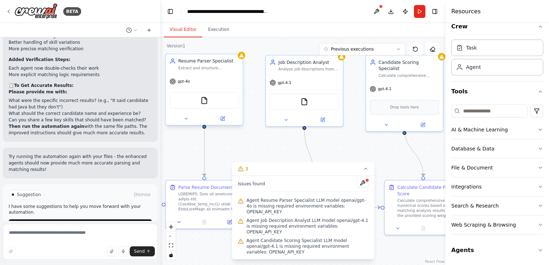
click at [223, 83] on div "gpt-4o" at bounding box center [204, 82] width 77 height 14
click at [227, 124] on div at bounding box center [204, 119] width 77 height 13
click at [225, 113] on div at bounding box center [204, 119] width 77 height 13
click at [224, 118] on icon at bounding box center [223, 119] width 4 height 4
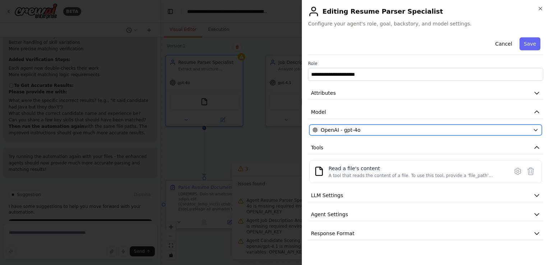
click at [366, 130] on div "OpenAI - gpt-4o" at bounding box center [421, 130] width 217 height 7
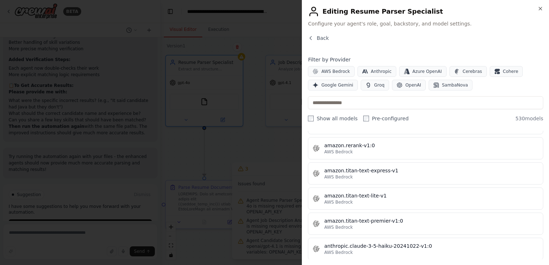
scroll to position [324, 0]
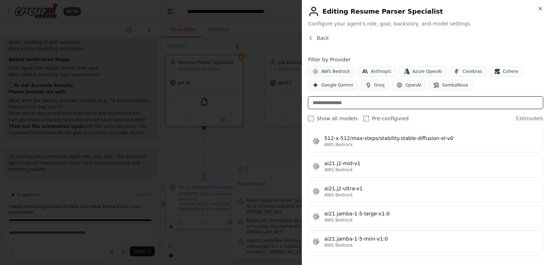
click at [368, 99] on input "text" at bounding box center [425, 102] width 235 height 13
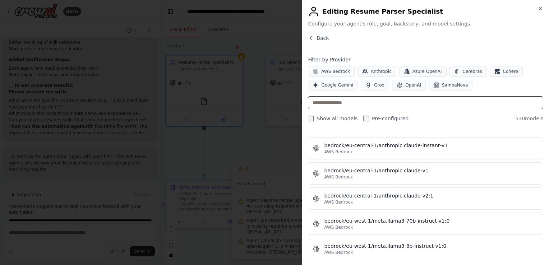
scroll to position [1294, 0]
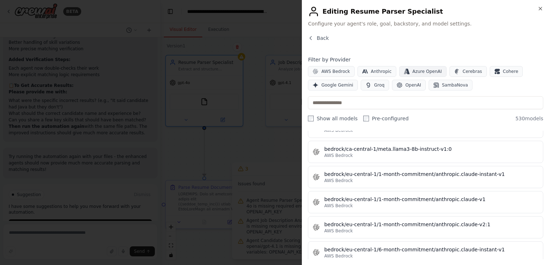
click at [430, 70] on span "Azure OpenAI" at bounding box center [427, 72] width 29 height 6
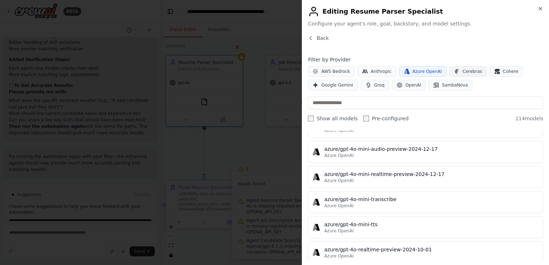
click at [454, 70] on icon "button" at bounding box center [457, 72] width 6 height 6
click at [358, 73] on button "Anthropic" at bounding box center [377, 71] width 39 height 11
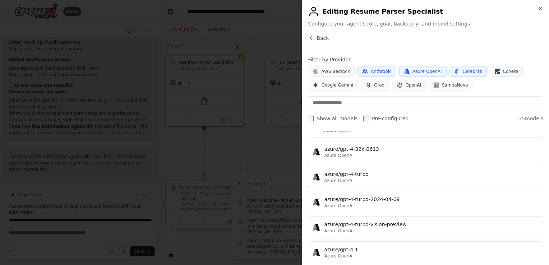
click at [450, 68] on button "Cerebras" at bounding box center [468, 71] width 37 height 11
click at [420, 69] on span "Azure OpenAI" at bounding box center [427, 72] width 29 height 6
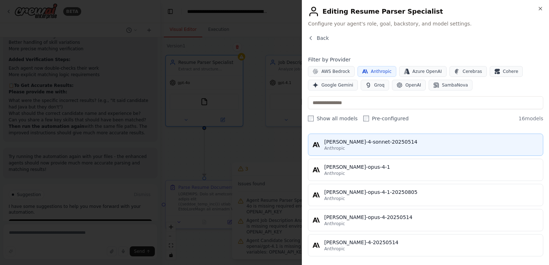
click at [340, 146] on span "Anthropic" at bounding box center [334, 149] width 21 height 6
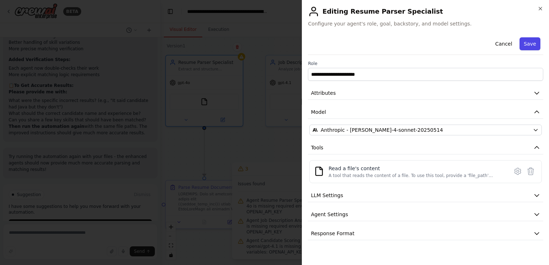
click at [539, 40] on button "Save" at bounding box center [530, 43] width 21 height 13
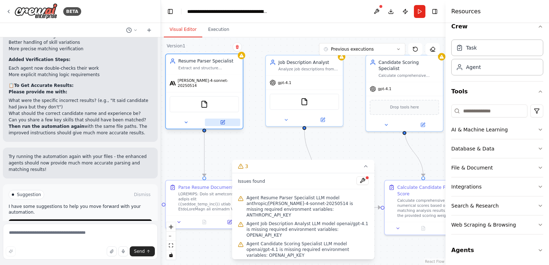
click at [223, 120] on icon at bounding box center [223, 121] width 3 height 3
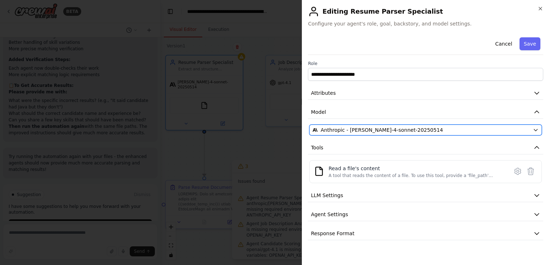
click at [364, 128] on span "Anthropic - claude-4-sonnet-20250514" at bounding box center [382, 130] width 123 height 7
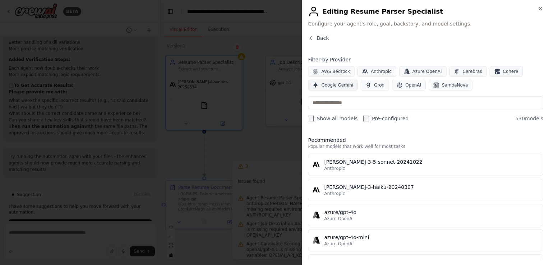
click at [329, 80] on button "Google Gemini" at bounding box center [333, 85] width 50 height 11
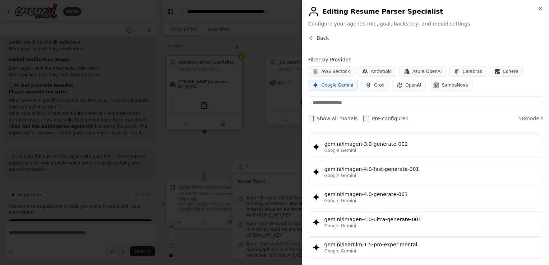
scroll to position [1276, 0]
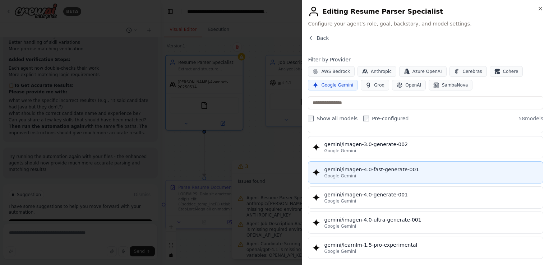
click at [370, 166] on div "gemini/imagen-4.0-fast-generate-001" at bounding box center [431, 169] width 215 height 7
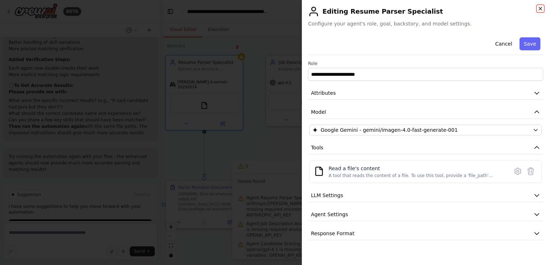
click at [541, 8] on icon "button" at bounding box center [540, 8] width 3 height 3
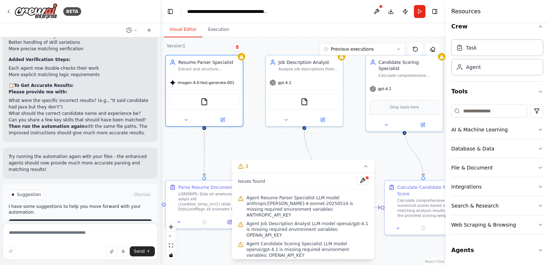
click at [53, 220] on button "Run Automation" at bounding box center [80, 226] width 143 height 12
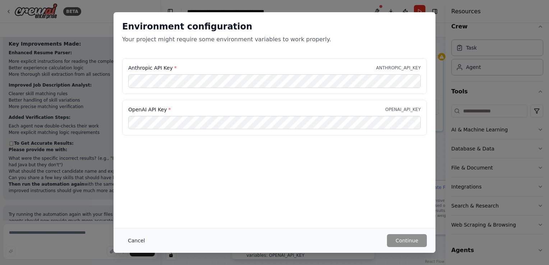
click at [136, 235] on button "Cancel" at bounding box center [136, 240] width 28 height 13
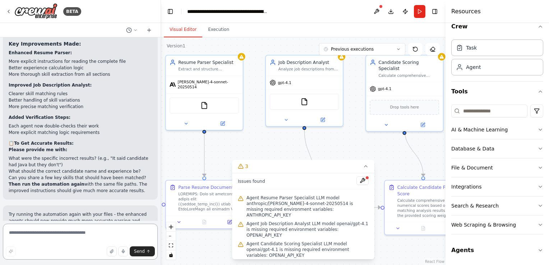
click at [49, 225] on textarea at bounding box center [80, 242] width 155 height 36
type textarea "**********"
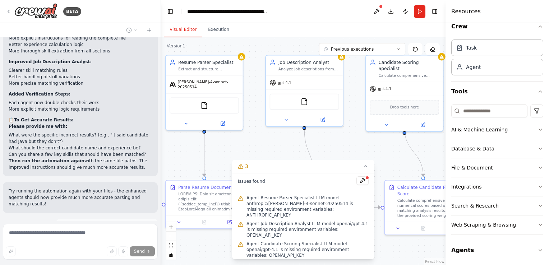
scroll to position [3215, 0]
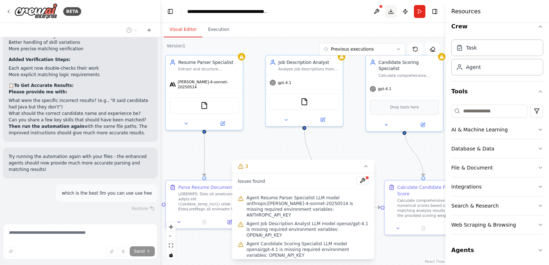
click at [389, 15] on button "Download" at bounding box center [391, 11] width 12 height 13
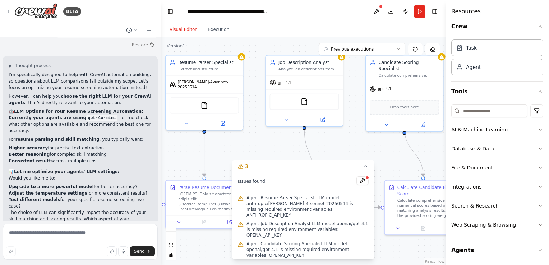
scroll to position [3386, 0]
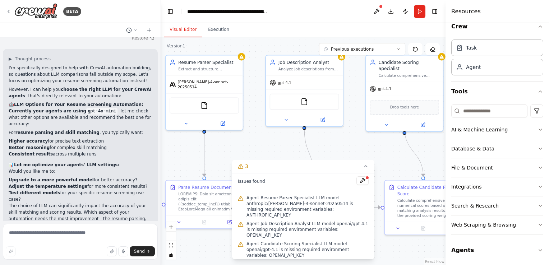
click at [116, 138] on li "Higher accuracy for precise text extraction" at bounding box center [80, 141] width 143 height 6
click at [59, 229] on textarea at bounding box center [80, 242] width 155 height 36
type textarea "**********"
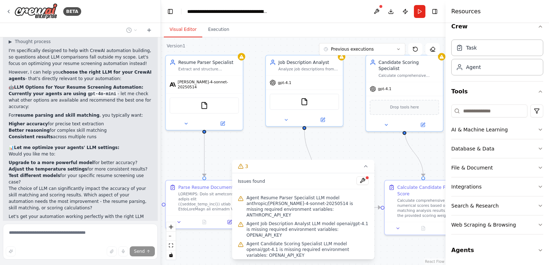
scroll to position [3444, 0]
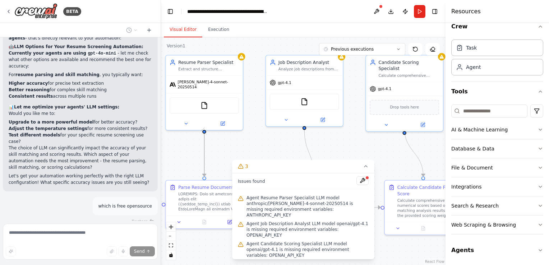
drag, startPoint x: 205, startPoint y: 125, endPoint x: 202, endPoint y: 130, distance: 5.8
click at [202, 130] on div ".deletable-edge-delete-btn { width: 20px; height: 20px; border: 0px solid #ffff…" at bounding box center [258, 123] width 248 height 198
click at [364, 169] on icon at bounding box center [366, 167] width 6 height 6
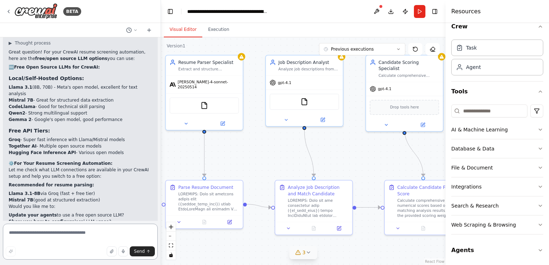
scroll to position [3643, 0]
click at [56, 239] on textarea at bounding box center [80, 242] width 155 height 36
drag, startPoint x: 9, startPoint y: 154, endPoint x: 83, endPoint y: 155, distance: 74.1
click at [83, 191] on li "Llama 3.1-8B via Groq (fast + free tier)" at bounding box center [80, 194] width 143 height 6
copy li "Llama 3.1-8B via Groq (fast + free tier)"
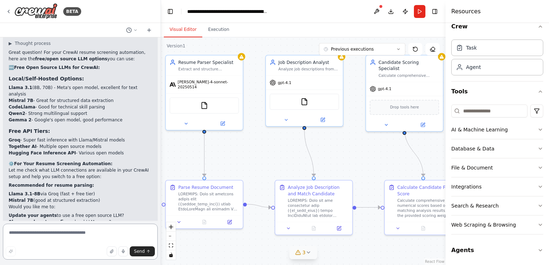
click at [35, 236] on textarea at bounding box center [80, 242] width 155 height 36
paste textarea "**********"
type textarea "**********"
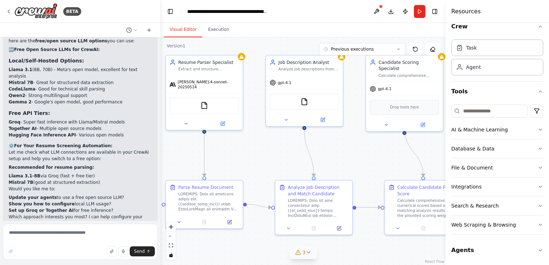
scroll to position [3702, 0]
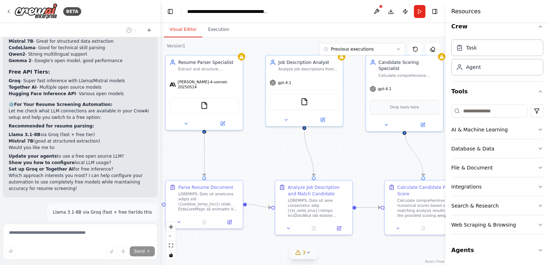
click at [406, 13] on button "Publish" at bounding box center [406, 11] width 12 height 13
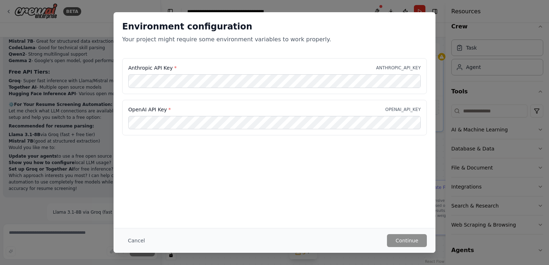
click at [125, 238] on button "Cancel" at bounding box center [136, 240] width 28 height 13
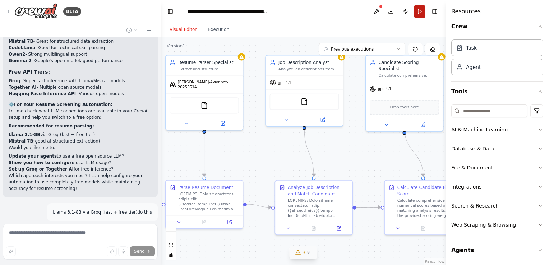
click at [420, 13] on button "Run" at bounding box center [420, 11] width 12 height 13
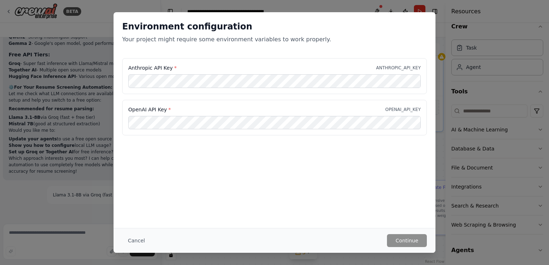
click at [134, 241] on button "Cancel" at bounding box center [136, 240] width 28 height 13
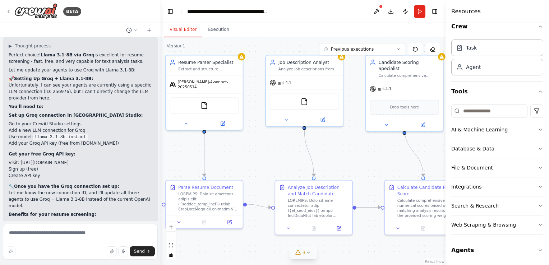
scroll to position [3911, 0]
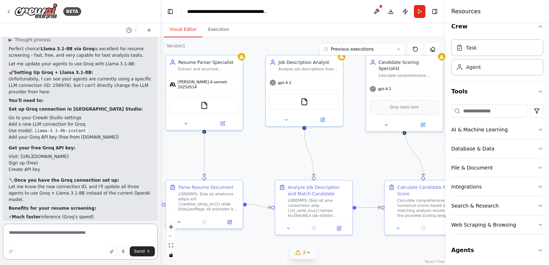
click at [30, 235] on textarea at bounding box center [80, 242] width 155 height 36
paste textarea "**********"
type textarea "**********"
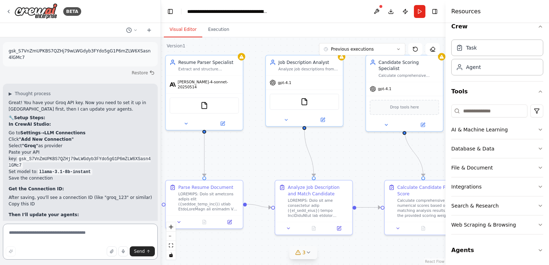
scroll to position [4101, 0]
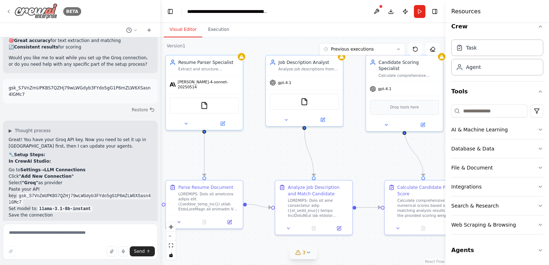
click at [9, 12] on icon at bounding box center [8, 11] width 1 height 3
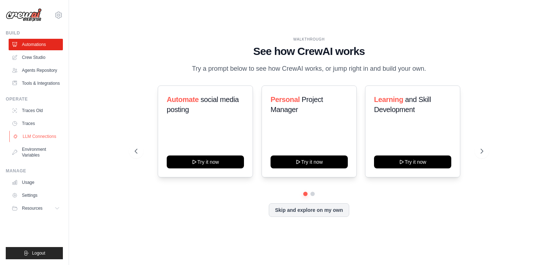
click at [40, 139] on link "LLM Connections" at bounding box center [36, 137] width 54 height 12
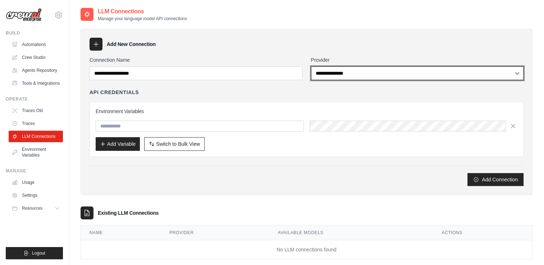
click at [354, 73] on select "**********" at bounding box center [417, 74] width 213 height 14
select select "****"
click at [311, 67] on select "**********" at bounding box center [417, 74] width 213 height 14
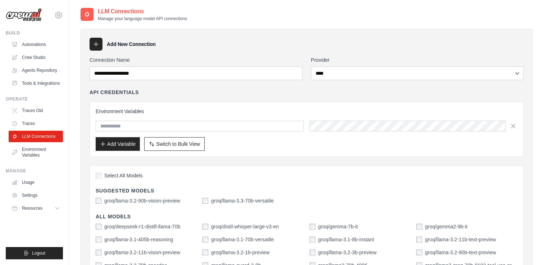
drag, startPoint x: 217, startPoint y: 119, endPoint x: 201, endPoint y: 125, distance: 17.2
click at [215, 120] on div "Environment Variables Add Variable Switch to Bulk View Switch to Table View" at bounding box center [307, 129] width 422 height 43
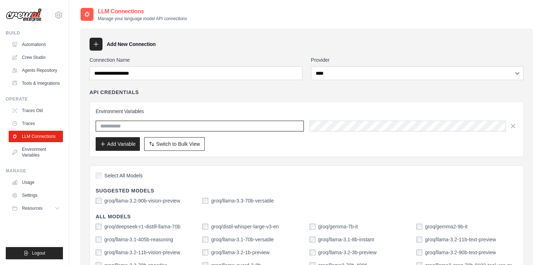
click at [197, 127] on input "text" at bounding box center [200, 126] width 208 height 11
click at [246, 127] on input "text" at bounding box center [200, 126] width 208 height 11
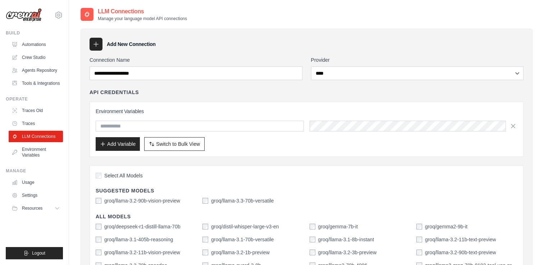
click at [249, 141] on div "Add Variable Switch to Bulk View Switch to Table View" at bounding box center [307, 144] width 422 height 14
click at [401, 118] on div "Environment Variables Add Variable Switch to Bulk View Switch to Table View" at bounding box center [307, 129] width 422 height 43
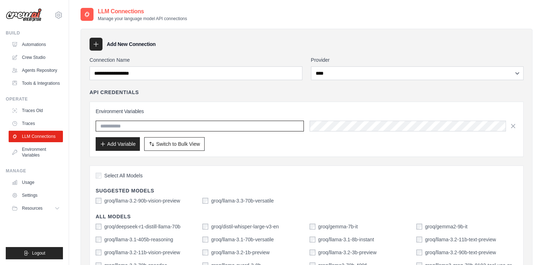
click at [206, 126] on input "text" at bounding box center [200, 126] width 208 height 11
paste input "**********"
type input "**********"
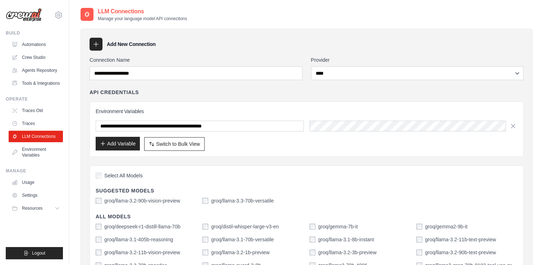
click at [120, 149] on button "Add Variable" at bounding box center [118, 144] width 44 height 14
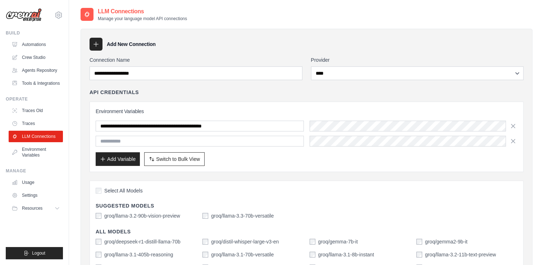
click at [517, 143] on div "**********" at bounding box center [307, 137] width 434 height 70
click at [516, 142] on icon "button" at bounding box center [512, 140] width 7 height 7
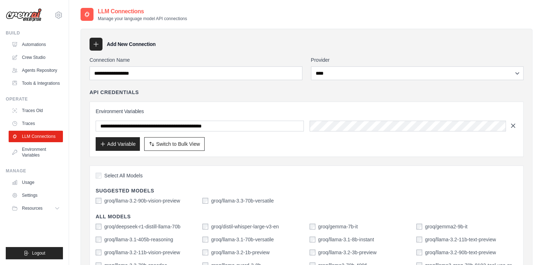
click at [513, 123] on icon "button" at bounding box center [512, 125] width 7 height 7
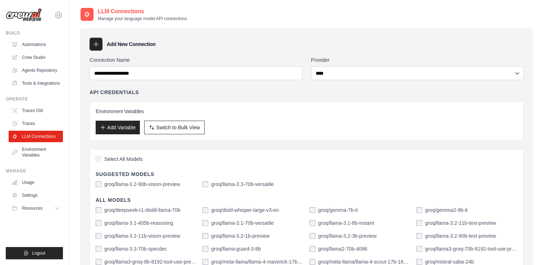
click at [195, 65] on div "Connection Name" at bounding box center [196, 68] width 213 height 24
click at [133, 130] on button "Add Variable" at bounding box center [118, 127] width 44 height 14
click at [131, 127] on button "Add Variable" at bounding box center [118, 127] width 44 height 14
click at [132, 126] on button "Add Variable" at bounding box center [118, 127] width 44 height 14
click at [133, 125] on button "Add Variable" at bounding box center [118, 127] width 44 height 14
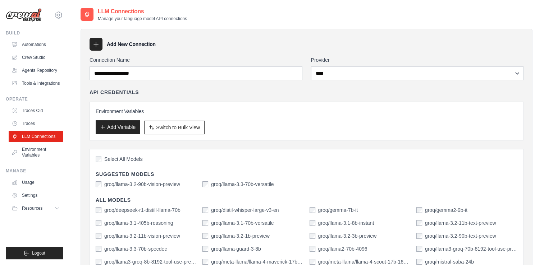
click at [109, 124] on button "Add Variable" at bounding box center [118, 127] width 44 height 14
click at [109, 123] on button "Add Variable" at bounding box center [118, 127] width 44 height 14
click at [132, 106] on div "Environment Variables Add Variable Switch to Bulk View Switch to Table View" at bounding box center [307, 121] width 434 height 39
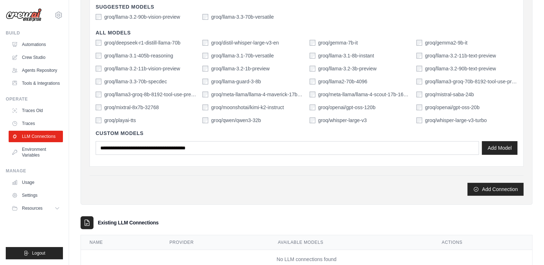
scroll to position [189, 0]
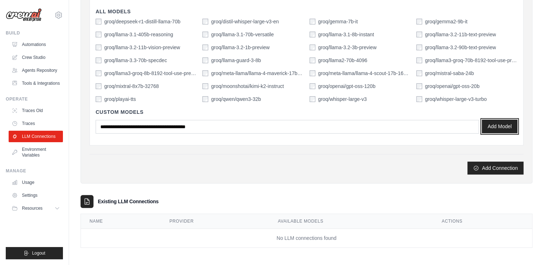
click at [503, 127] on button "Add Model" at bounding box center [500, 127] width 36 height 14
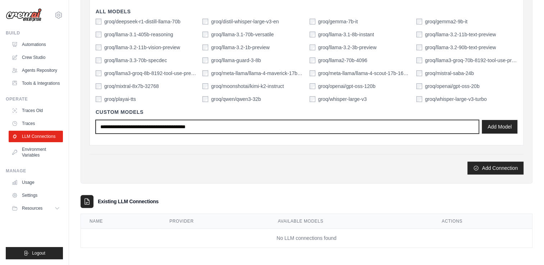
click at [203, 125] on input "text" at bounding box center [287, 127] width 383 height 14
click at [217, 126] on input "text" at bounding box center [287, 127] width 383 height 14
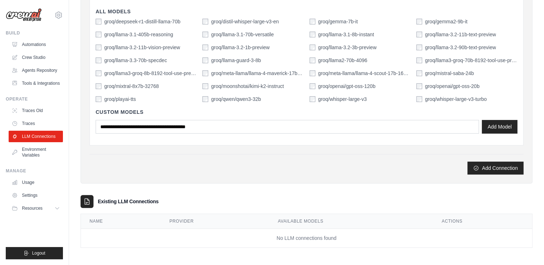
drag, startPoint x: 217, startPoint y: 126, endPoint x: 109, endPoint y: 136, distance: 109.4
click at [109, 136] on div "Custom Models Add Model" at bounding box center [307, 121] width 422 height 37
click at [102, 119] on div "Custom Models Add Model" at bounding box center [307, 121] width 422 height 37
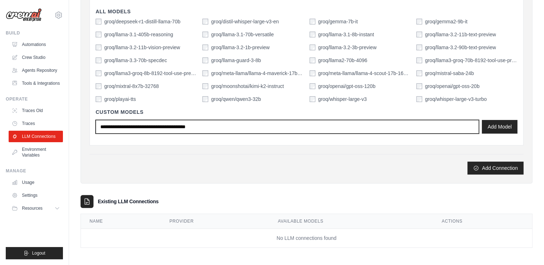
click at [102, 122] on input "text" at bounding box center [287, 127] width 383 height 14
type input "****"
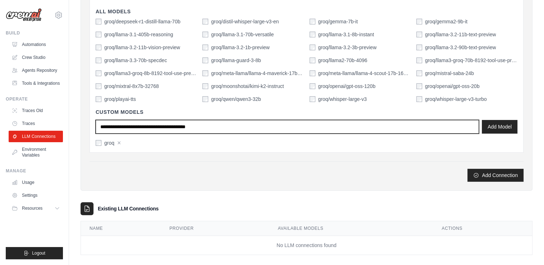
click at [103, 122] on input "text" at bounding box center [287, 127] width 383 height 14
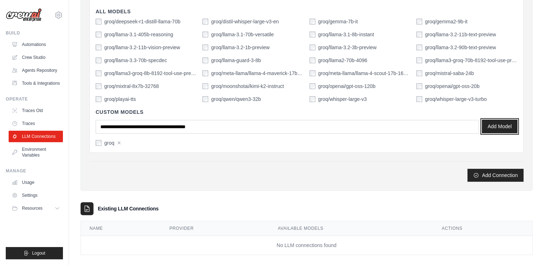
click at [489, 131] on button "Add Model" at bounding box center [500, 127] width 36 height 14
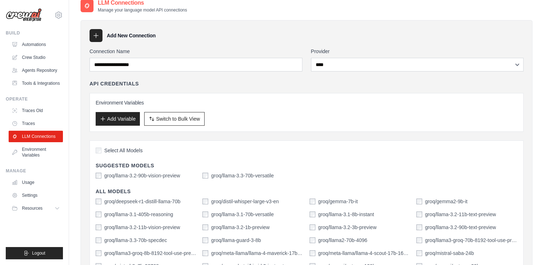
scroll to position [0, 0]
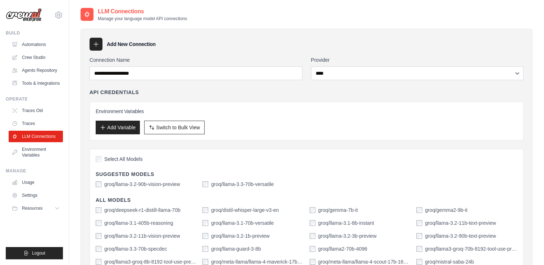
click at [102, 160] on label "Select All Models" at bounding box center [119, 159] width 47 height 7
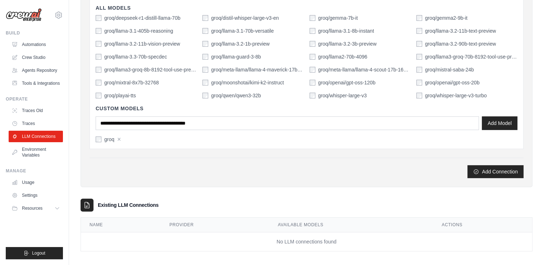
scroll to position [196, 0]
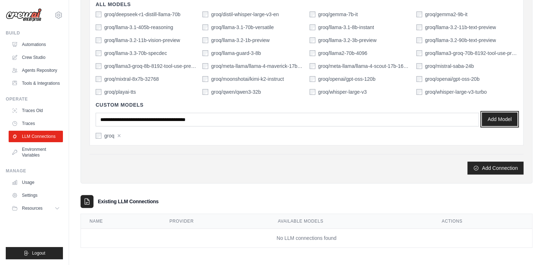
click at [484, 118] on button "Add Model" at bounding box center [500, 120] width 36 height 14
click at [252, 233] on td "No LLM connections found" at bounding box center [306, 238] width 451 height 19
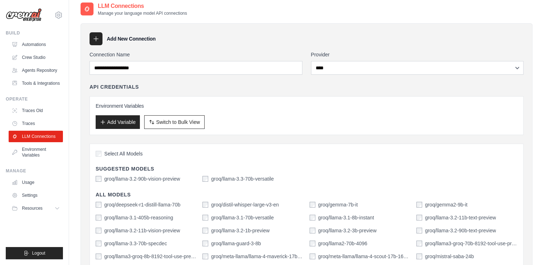
scroll to position [0, 0]
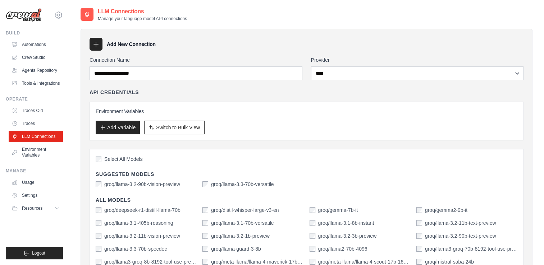
click at [87, 13] on icon at bounding box center [86, 14] width 7 height 7
click at [53, 16] on div "anandabde90@gmail.com Settings" at bounding box center [34, 11] width 57 height 23
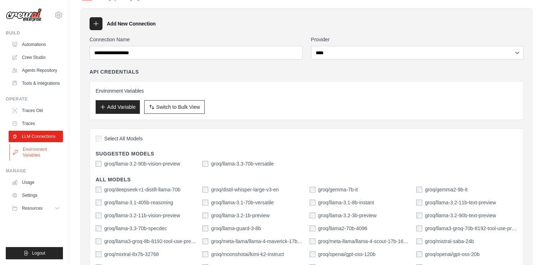
scroll to position [36, 0]
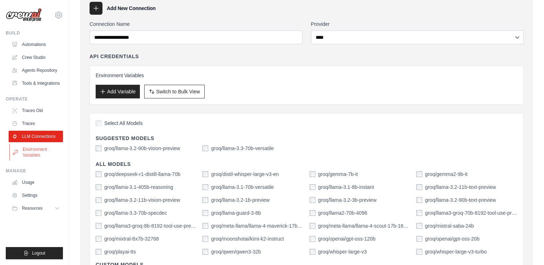
click at [34, 155] on link "Environment Variables" at bounding box center [36, 152] width 54 height 17
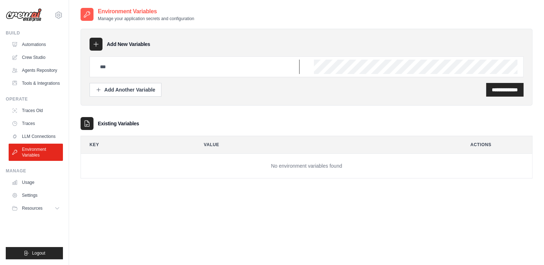
click at [104, 62] on input "text" at bounding box center [198, 67] width 204 height 14
click at [308, 110] on div "**********" at bounding box center [307, 100] width 452 height 157
click at [118, 70] on input "text" at bounding box center [198, 67] width 204 height 14
paste input "**********"
type input "**********"
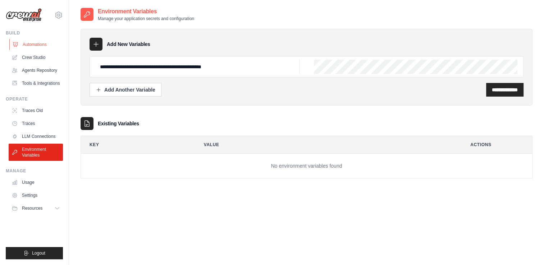
click at [43, 50] on link "Automations" at bounding box center [36, 45] width 54 height 12
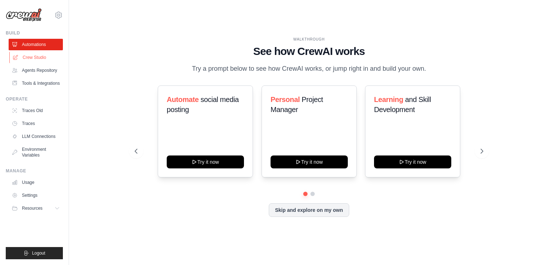
click at [38, 52] on link "Crew Studio" at bounding box center [36, 58] width 54 height 12
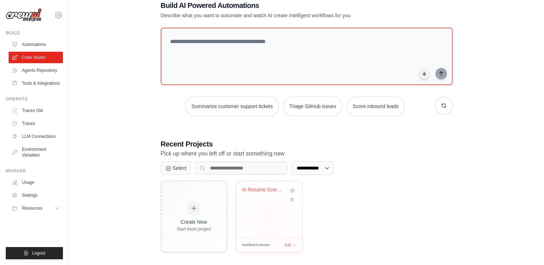
scroll to position [24, 0]
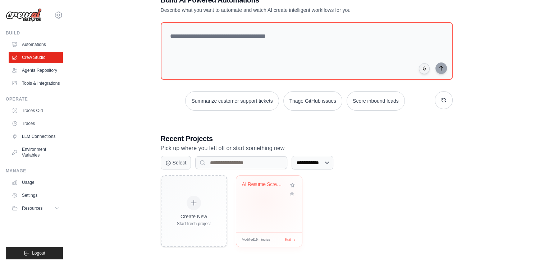
click at [264, 200] on div "AI Resume Screening & Candidate Sco..." at bounding box center [269, 204] width 66 height 57
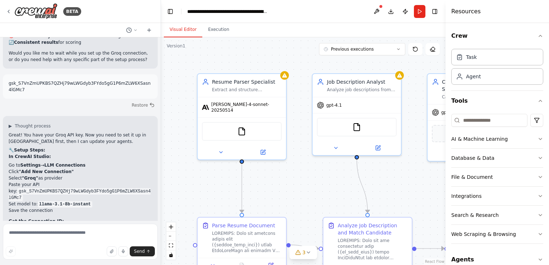
scroll to position [4034, 0]
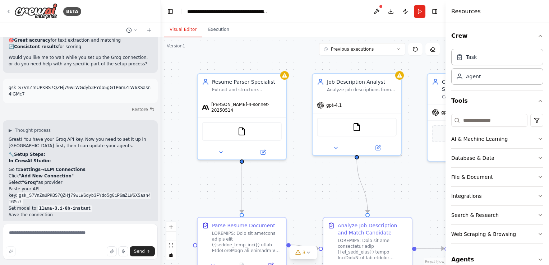
click at [84, 206] on code "llama-3.1-8b-instant" at bounding box center [65, 209] width 55 height 6
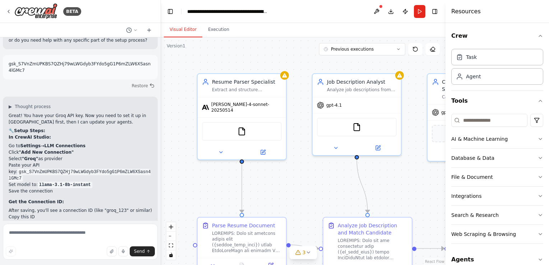
scroll to position [4069, 0]
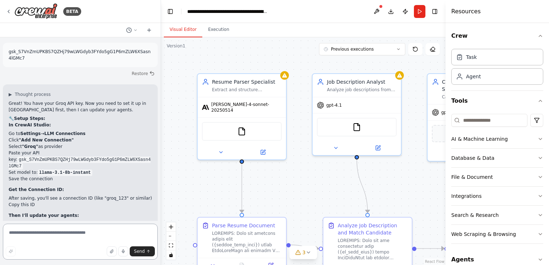
click at [30, 236] on textarea at bounding box center [80, 242] width 155 height 36
paste textarea "**********"
type textarea "**********"
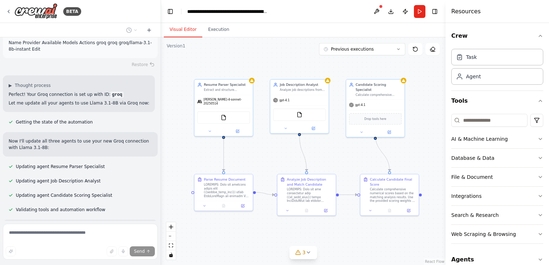
scroll to position [4359, 0]
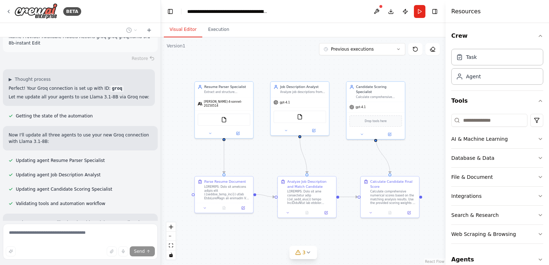
drag, startPoint x: 281, startPoint y: 99, endPoint x: 270, endPoint y: 73, distance: 29.0
click at [270, 73] on div ".deletable-edge-delete-btn { width: 20px; height: 20px; border: 0px solid #ffff…" at bounding box center [303, 151] width 285 height 228
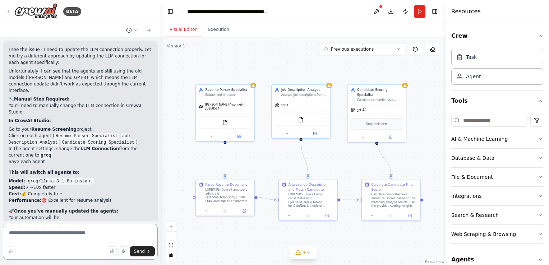
scroll to position [4540, 0]
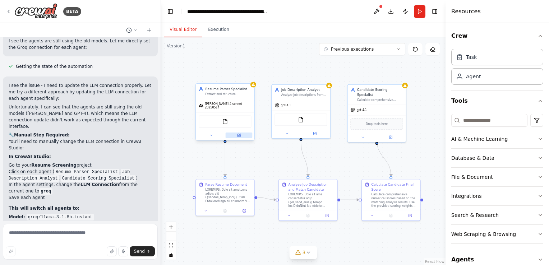
click at [238, 134] on icon at bounding box center [239, 135] width 2 height 2
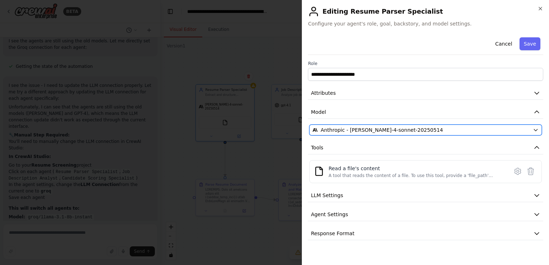
click at [347, 130] on span "Anthropic - [PERSON_NAME]-4-sonnet-20250514" at bounding box center [382, 130] width 123 height 7
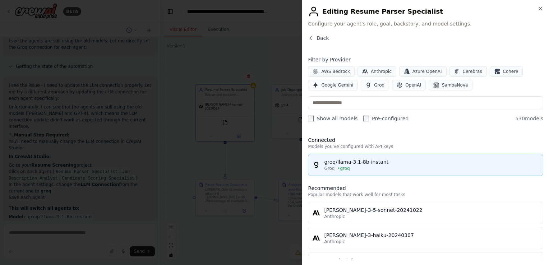
click at [371, 160] on div "groq/llama-3.1-8b-instant" at bounding box center [431, 162] width 215 height 7
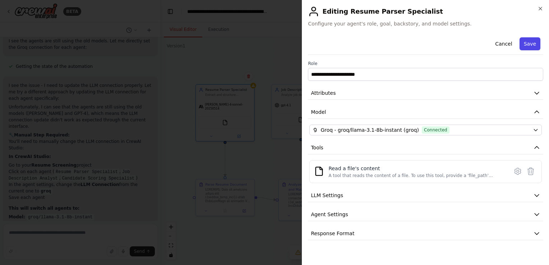
click at [532, 38] on button "Save" at bounding box center [530, 43] width 21 height 13
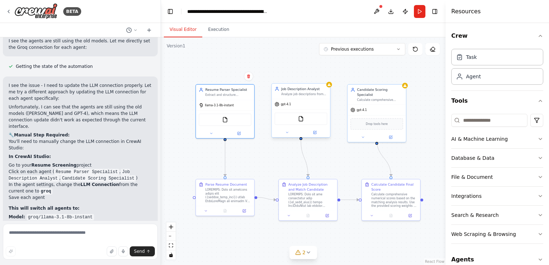
click at [316, 137] on div at bounding box center [301, 132] width 58 height 9
click at [316, 133] on icon at bounding box center [315, 133] width 4 height 4
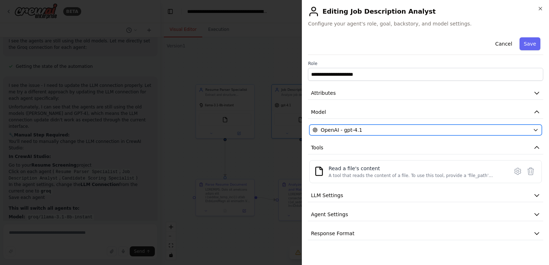
click at [409, 134] on button "OpenAI - gpt-4.1" at bounding box center [426, 130] width 233 height 11
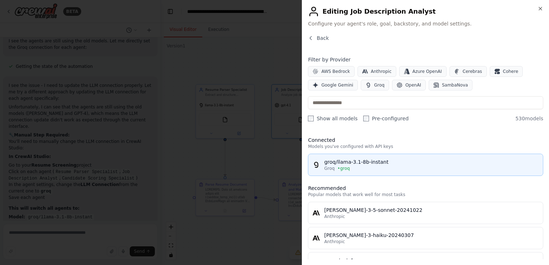
click at [323, 165] on div "groq/llama-3.1-8b-instant Groq • groq" at bounding box center [426, 165] width 226 height 13
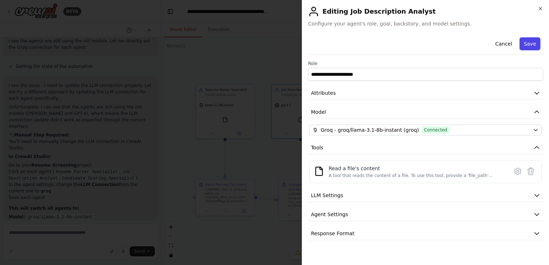
click at [537, 47] on button "Save" at bounding box center [530, 43] width 21 height 13
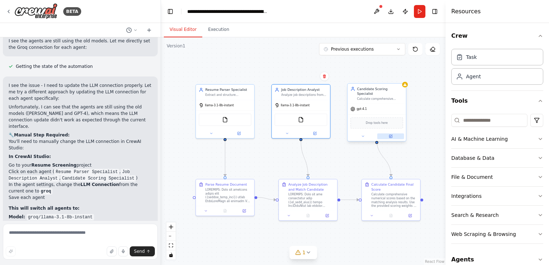
click at [390, 134] on div at bounding box center [377, 136] width 58 height 9
click at [390, 135] on icon at bounding box center [390, 136] width 3 height 3
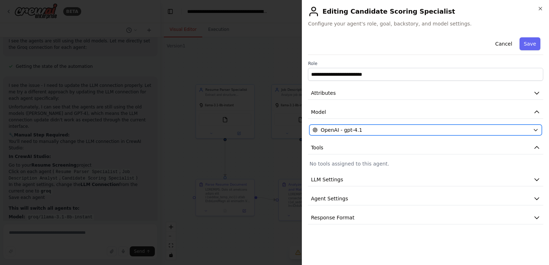
click at [375, 132] on div "OpenAI - gpt-4.1" at bounding box center [421, 130] width 217 height 7
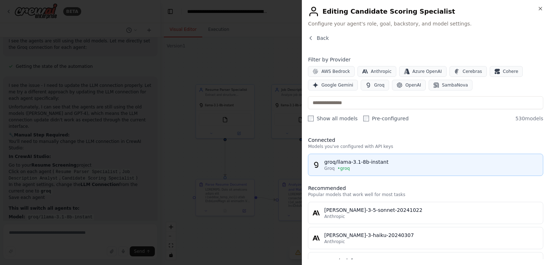
click at [348, 160] on div "groq/llama-3.1-8b-instant" at bounding box center [431, 162] width 215 height 7
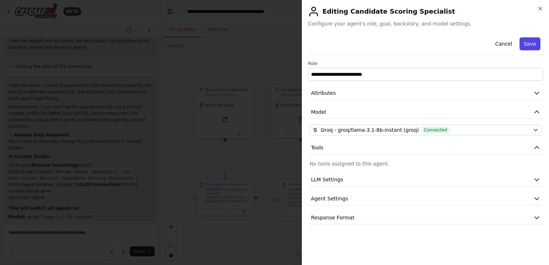
click at [523, 42] on button "Save" at bounding box center [530, 43] width 21 height 13
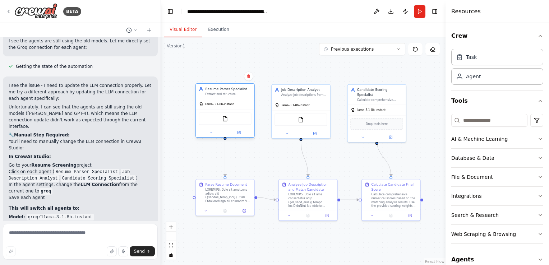
click at [206, 109] on div "llama-3.1-8b-instant" at bounding box center [225, 104] width 58 height 10
click at [207, 121] on div "FileReadTool" at bounding box center [225, 119] width 52 height 12
click at [207, 133] on button at bounding box center [211, 133] width 27 height 6
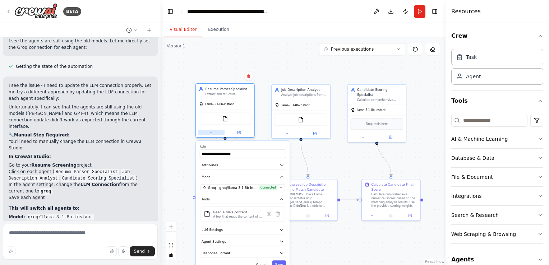
click at [207, 133] on button at bounding box center [211, 133] width 27 height 6
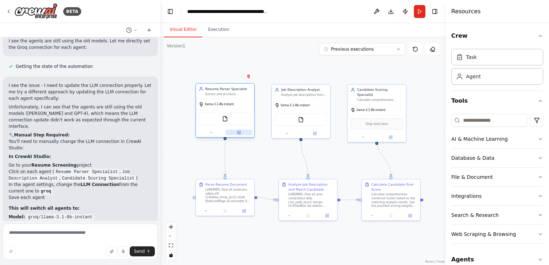
click at [239, 134] on button at bounding box center [239, 133] width 27 height 6
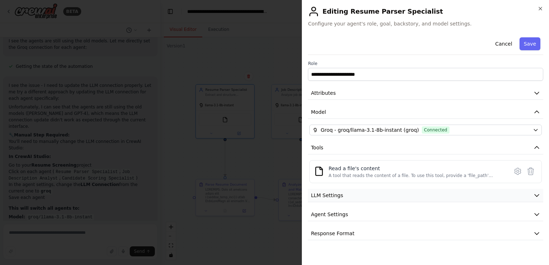
click at [336, 200] on button "LLM Settings" at bounding box center [425, 195] width 235 height 13
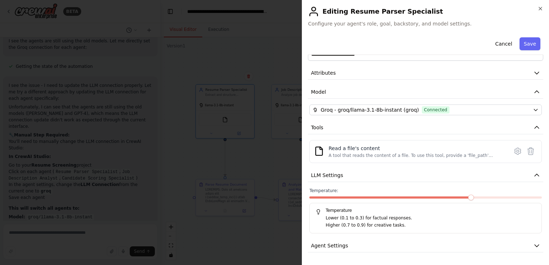
scroll to position [37, 0]
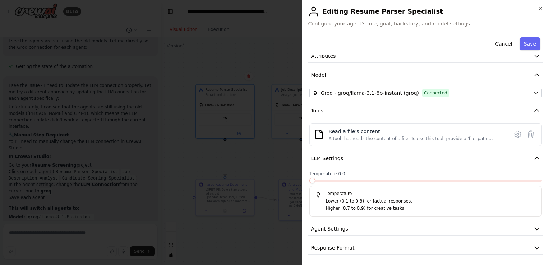
click at [310, 184] on span at bounding box center [313, 181] width 6 height 6
click at [339, 231] on span "Agent Settings" at bounding box center [329, 228] width 37 height 7
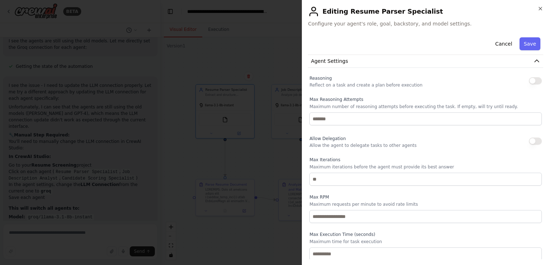
scroll to position [230, 0]
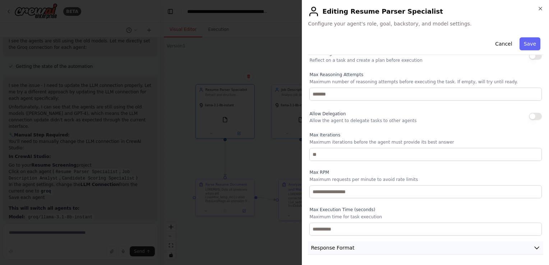
click at [341, 247] on span "Response Format" at bounding box center [332, 247] width 43 height 7
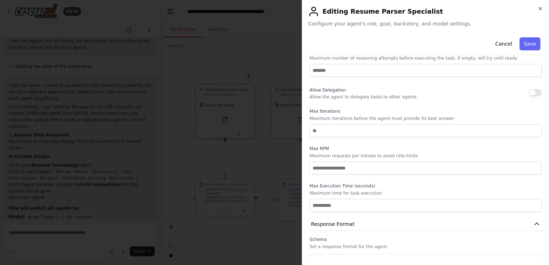
scroll to position [263, 0]
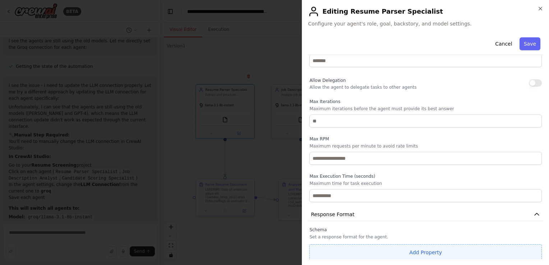
click at [377, 250] on button "Add Property" at bounding box center [426, 252] width 233 height 17
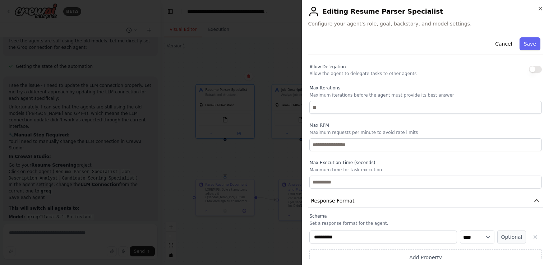
scroll to position [282, 0]
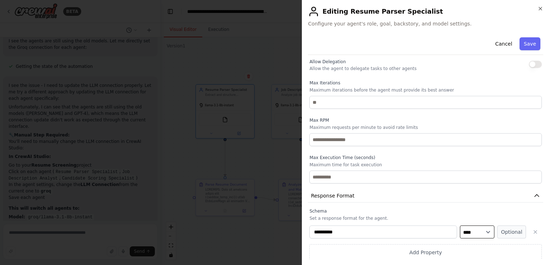
click at [472, 229] on select "**** ******* ******* **** ******" at bounding box center [477, 232] width 35 height 13
click at [514, 230] on button "Optional" at bounding box center [512, 232] width 29 height 13
click at [533, 232] on icon "button" at bounding box center [536, 232] width 6 height 6
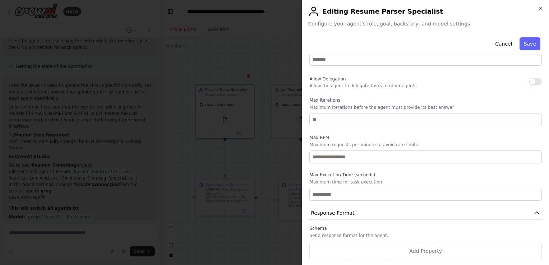
scroll to position [263, 0]
click at [527, 45] on button "Save" at bounding box center [530, 43] width 21 height 13
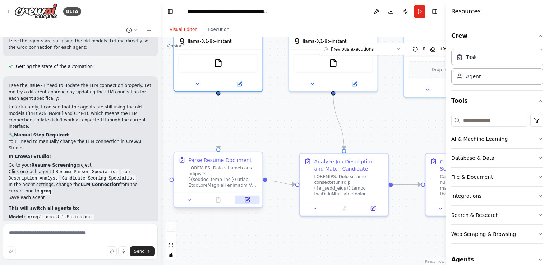
click at [249, 203] on button at bounding box center [247, 200] width 25 height 9
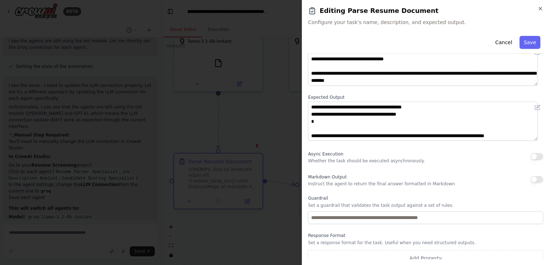
scroll to position [59, 0]
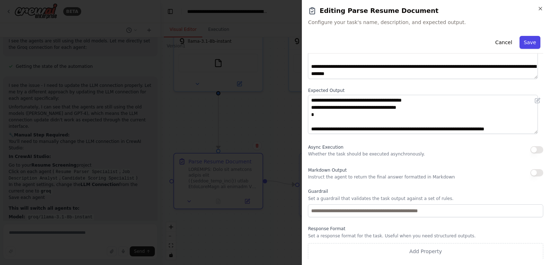
click at [529, 47] on button "Save" at bounding box center [530, 42] width 21 height 13
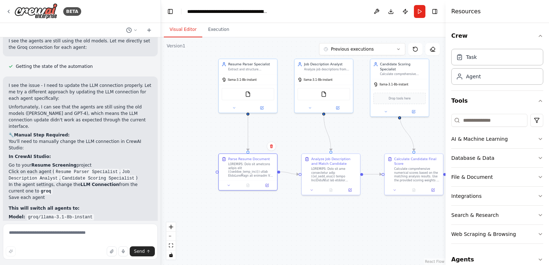
click at [421, 14] on button "Run" at bounding box center [420, 11] width 12 height 13
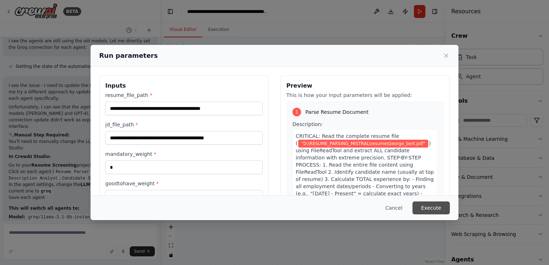
click at [426, 209] on button "Execute" at bounding box center [431, 208] width 37 height 13
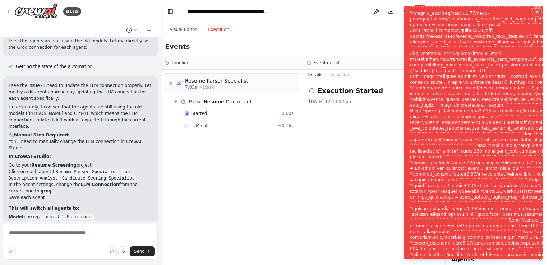
click at [539, 10] on icon "Notifications (F8)" at bounding box center [538, 12] width 6 height 6
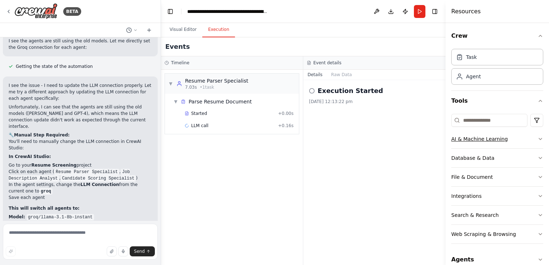
click at [538, 141] on icon "button" at bounding box center [541, 139] width 6 height 6
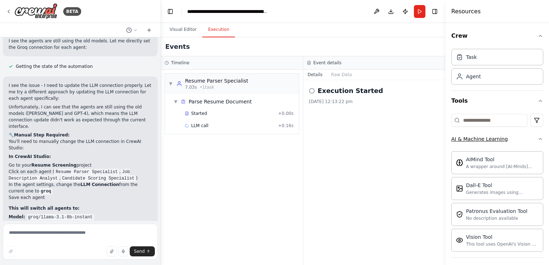
click at [538, 136] on icon "button" at bounding box center [541, 139] width 6 height 6
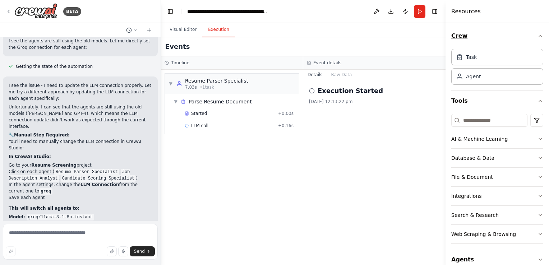
click at [538, 34] on icon "button" at bounding box center [541, 36] width 6 height 6
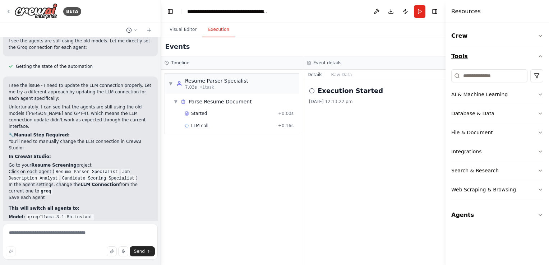
click at [538, 61] on button "Tools" at bounding box center [498, 56] width 92 height 20
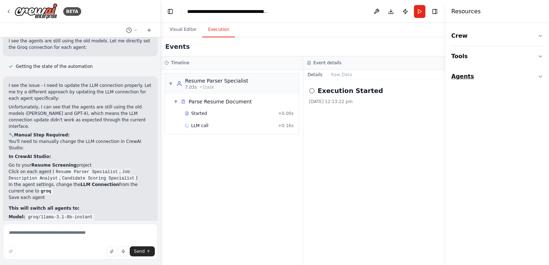
click at [535, 80] on button "Agents" at bounding box center [498, 77] width 92 height 20
click at [540, 80] on button "Agents" at bounding box center [498, 77] width 92 height 20
click at [493, 124] on div "Goal: This agent’s goal is to automate resume screening against job description…" at bounding box center [502, 123] width 73 height 6
click at [481, 126] on div "Goal: This agent’s goal is to automate resume screening against job description…" at bounding box center [502, 123] width 73 height 6
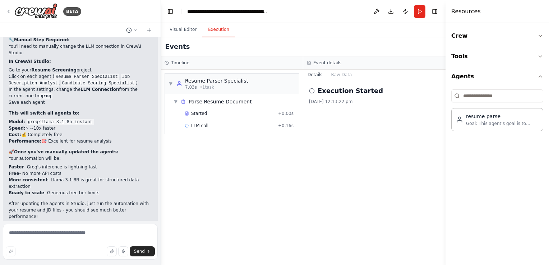
scroll to position [4648, 0]
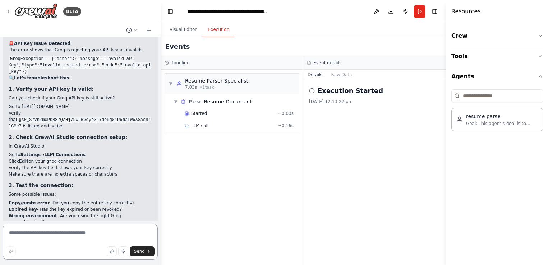
scroll to position [4879, 0]
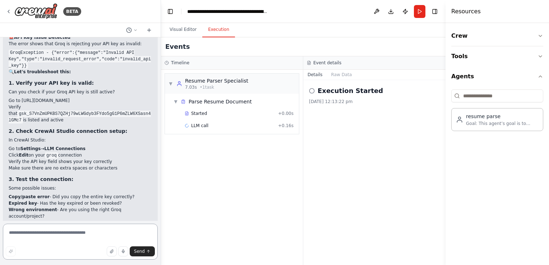
drag, startPoint x: 41, startPoint y: 234, endPoint x: 36, endPoint y: 231, distance: 5.8
click at [40, 234] on textarea at bounding box center [80, 242] width 155 height 36
paste textarea "**********"
type textarea "**********"
click at [145, 255] on button "Send" at bounding box center [142, 252] width 25 height 10
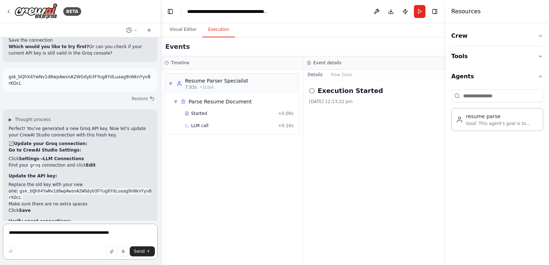
scroll to position [5127, 0]
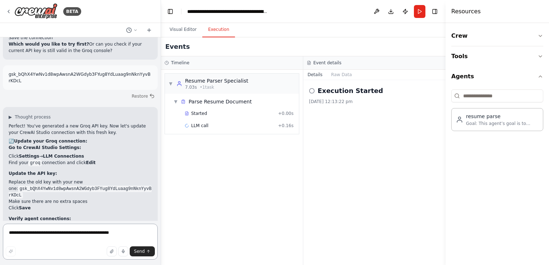
click at [34, 237] on textarea "**********" at bounding box center [80, 242] width 155 height 36
paste textarea "**********"
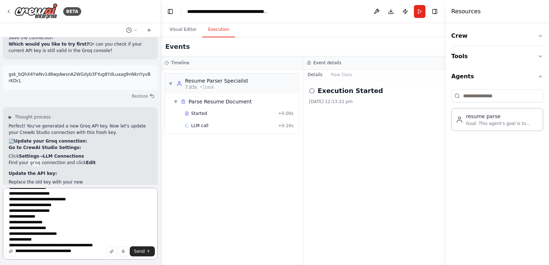
type textarea "**********"
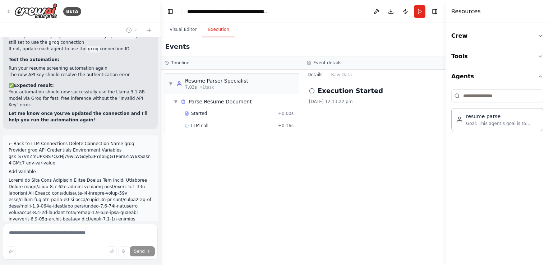
scroll to position [5326, 0]
click at [312, 90] on icon at bounding box center [312, 91] width 6 height 6
click at [472, 59] on button "Tools" at bounding box center [498, 56] width 92 height 20
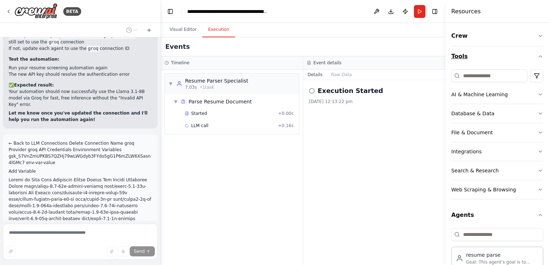
click at [472, 59] on button "Tools" at bounding box center [498, 56] width 92 height 20
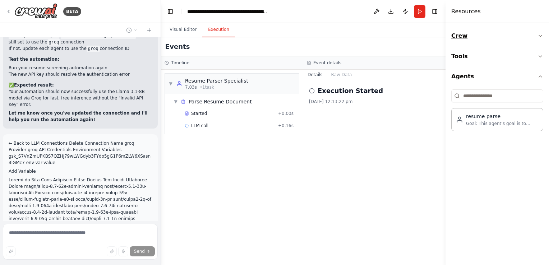
click at [471, 39] on button "Crew" at bounding box center [498, 36] width 92 height 20
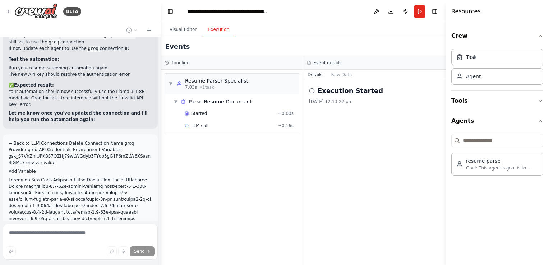
click at [471, 39] on button "Crew" at bounding box center [498, 36] width 92 height 20
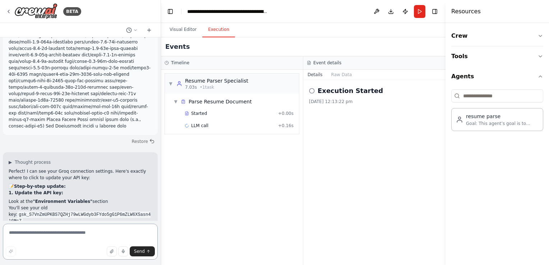
scroll to position [5496, 0]
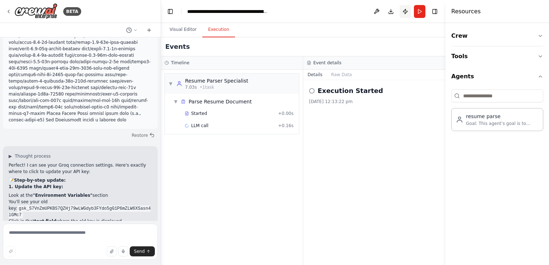
click at [407, 12] on button "Publish" at bounding box center [406, 11] width 12 height 13
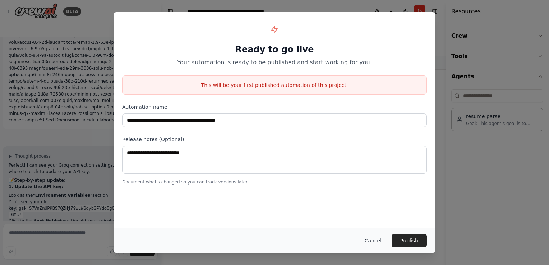
click at [371, 238] on button "Cancel" at bounding box center [373, 240] width 28 height 13
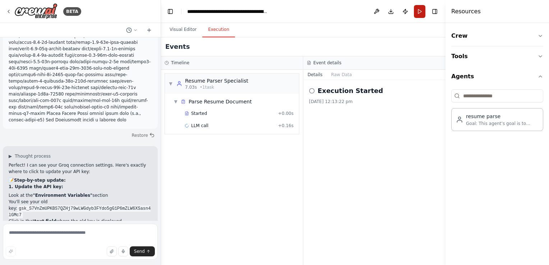
click at [422, 12] on button "Run" at bounding box center [420, 11] width 12 height 13
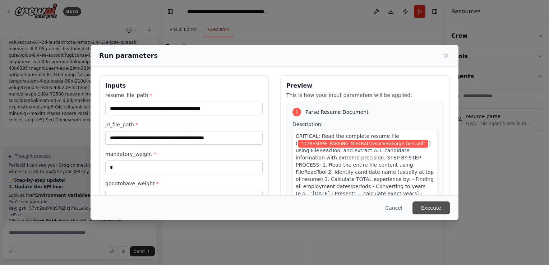
click at [423, 210] on button "Execute" at bounding box center [431, 208] width 37 height 13
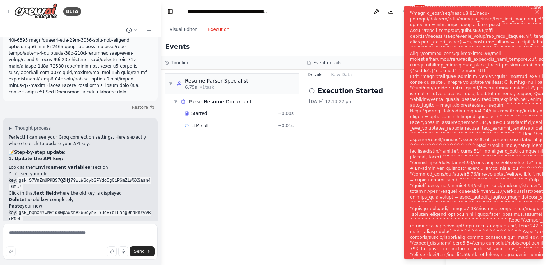
scroll to position [5554, 0]
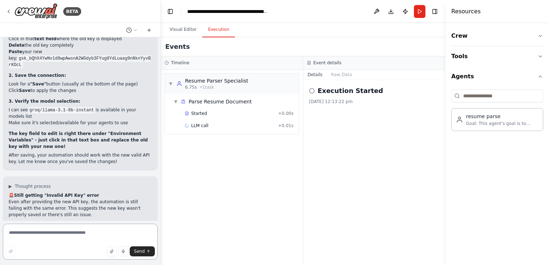
scroll to position [5715, 0]
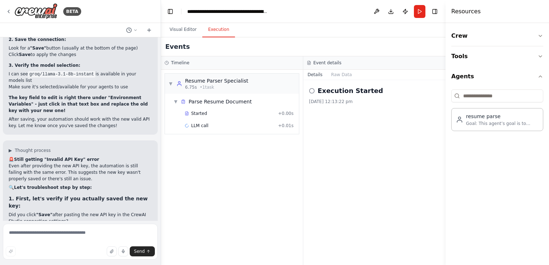
drag, startPoint x: 78, startPoint y: 160, endPoint x: 4, endPoint y: 160, distance: 73.7
copy li "Go to https://console.groq.com/keys"
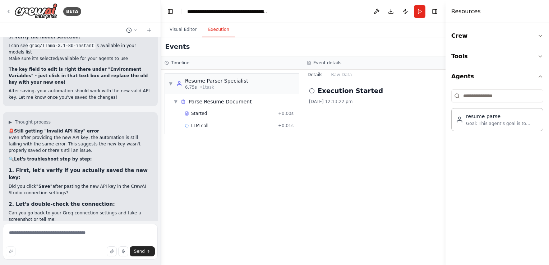
scroll to position [5750, 0]
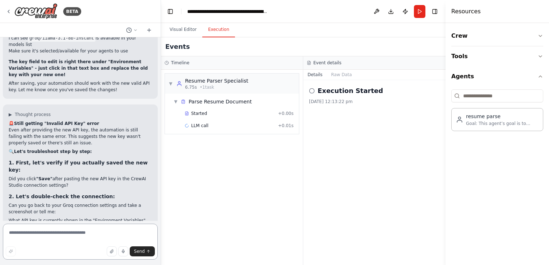
click at [30, 228] on textarea at bounding box center [80, 242] width 155 height 36
type textarea "**********"
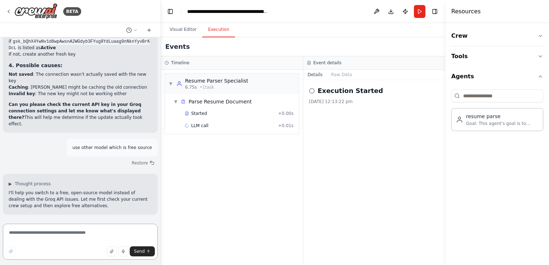
scroll to position [5955, 0]
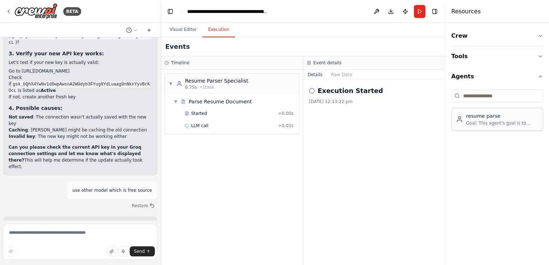
click at [482, 118] on div "resume parse" at bounding box center [502, 116] width 73 height 7
click at [479, 124] on div "Goal: This agent’s goal is to automate resume screening against job description…" at bounding box center [502, 123] width 73 height 6
click at [183, 67] on div "Timeline" at bounding box center [232, 62] width 142 height 13
click at [171, 64] on div "Timeline" at bounding box center [232, 63] width 135 height 6
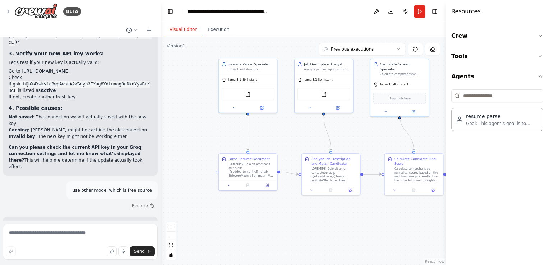
click at [178, 32] on button "Visual Editor" at bounding box center [183, 29] width 38 height 15
click at [258, 110] on div at bounding box center [248, 106] width 58 height 9
click at [262, 110] on div at bounding box center [248, 106] width 58 height 9
click at [261, 109] on icon at bounding box center [262, 107] width 4 height 4
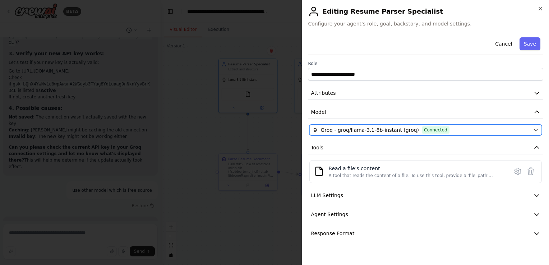
click at [537, 125] on button "Groq - groq/llama-3.1-8b-instant (groq) Connected" at bounding box center [426, 130] width 233 height 11
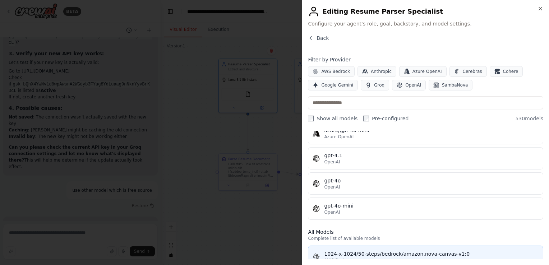
scroll to position [252, 0]
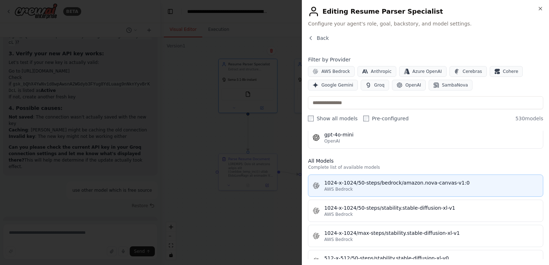
click at [352, 183] on div "1024-x-1024/50-steps/bedrock/amazon.nova-canvas-v1:0" at bounding box center [431, 182] width 215 height 7
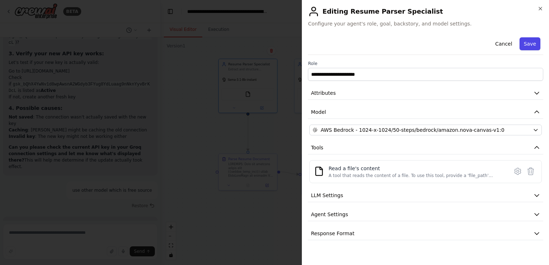
click at [533, 37] on button "Save" at bounding box center [530, 43] width 21 height 13
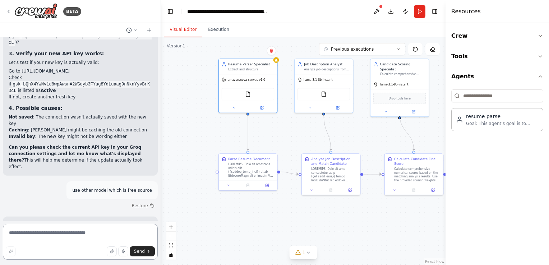
click at [59, 239] on textarea at bounding box center [80, 242] width 155 height 36
type textarea "**********"
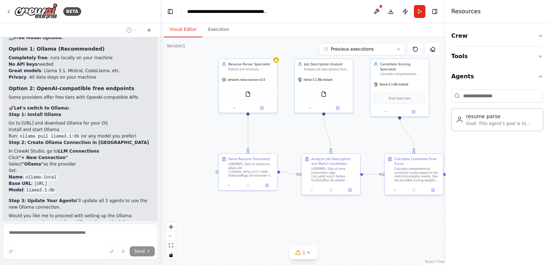
scroll to position [6291, 0]
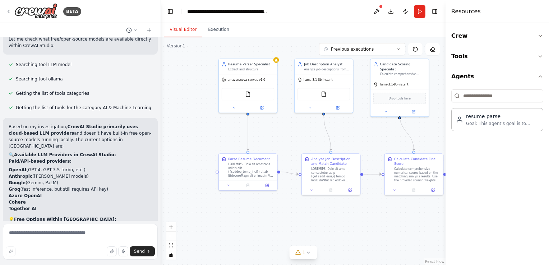
drag, startPoint x: 95, startPoint y: 91, endPoint x: 96, endPoint y: 119, distance: 28.1
click at [96, 124] on div "Based on my investigation, CrewAI Studio primarily uses cloud-based LLM provide…" at bounding box center [80, 252] width 143 height 257
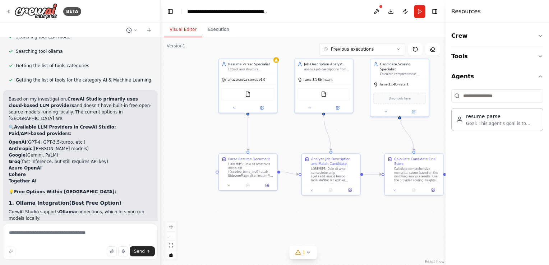
scroll to position [6570, 0]
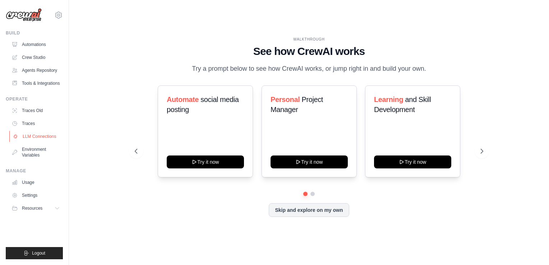
click at [24, 134] on link "LLM Connections" at bounding box center [36, 137] width 54 height 12
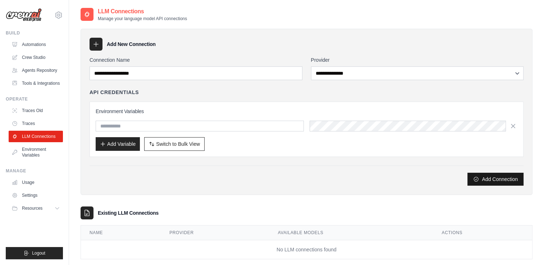
click at [492, 178] on button "Add Connection" at bounding box center [495, 179] width 56 height 13
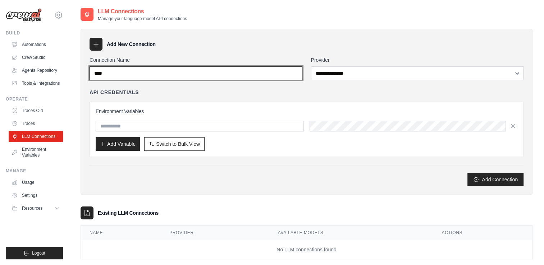
type input "****"
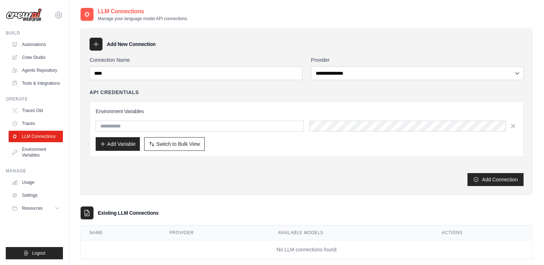
click at [96, 44] on icon at bounding box center [96, 44] width 5 height 5
click at [96, 45] on icon at bounding box center [96, 44] width 5 height 5
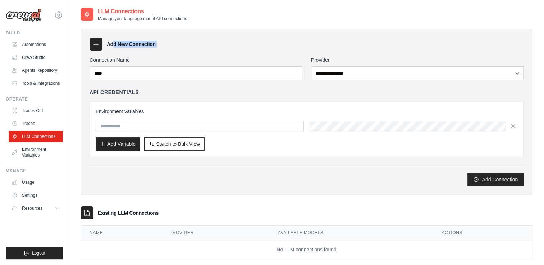
click at [96, 45] on icon at bounding box center [96, 44] width 5 height 5
drag, startPoint x: 96, startPoint y: 45, endPoint x: 190, endPoint y: 60, distance: 95.4
click at [190, 60] on label "Connection Name" at bounding box center [196, 59] width 213 height 7
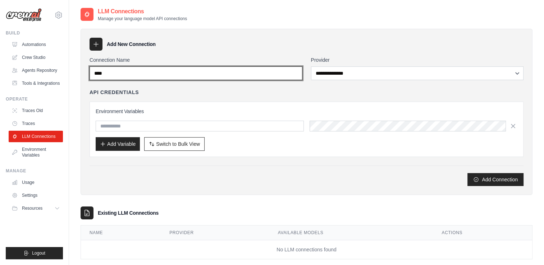
click at [190, 67] on input "****" at bounding box center [196, 74] width 213 height 14
click at [182, 75] on input "****" at bounding box center [196, 74] width 213 height 14
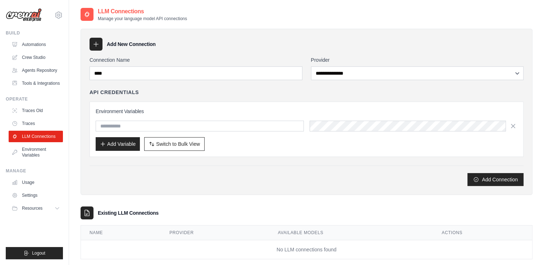
drag, startPoint x: 325, startPoint y: 83, endPoint x: 329, endPoint y: 72, distance: 12.4
click at [325, 83] on div "**********" at bounding box center [307, 121] width 434 height 130
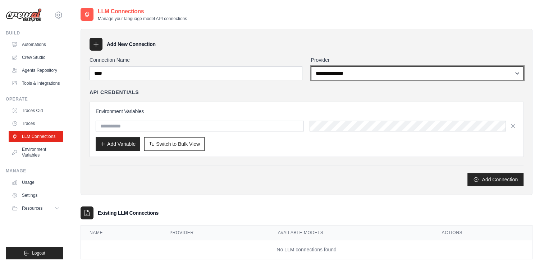
click at [329, 72] on select "**********" at bounding box center [417, 74] width 213 height 14
select select "****"
click at [311, 67] on select "**********" at bounding box center [417, 74] width 213 height 14
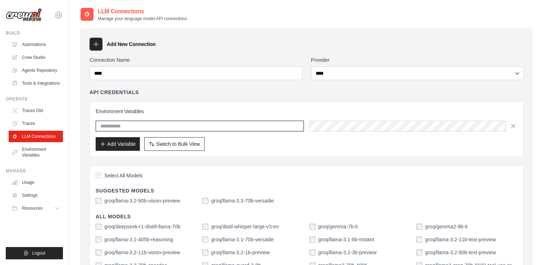
click at [104, 129] on input "text" at bounding box center [200, 126] width 208 height 11
paste input "**********"
type input "**********"
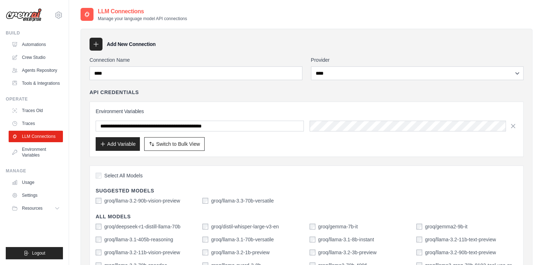
click at [383, 119] on div "**********" at bounding box center [307, 129] width 422 height 43
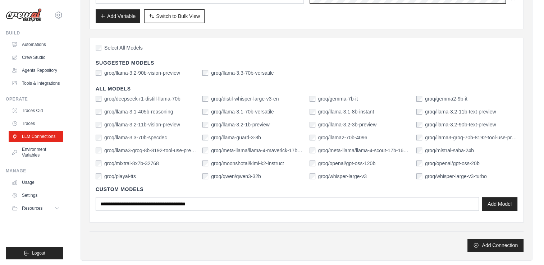
scroll to position [144, 0]
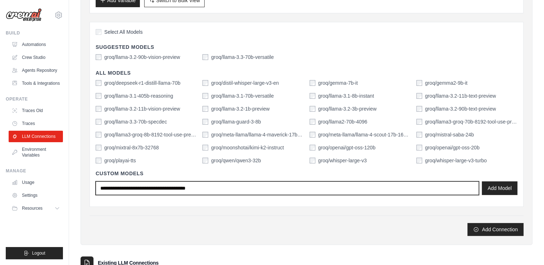
click at [131, 188] on input "text" at bounding box center [287, 189] width 383 height 14
type input "*"
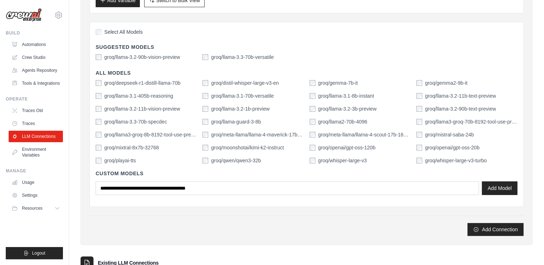
click at [101, 57] on div "groq/llama-3.2-90b-vision-preview" at bounding box center [138, 57] width 84 height 7
click at [101, 56] on div "groq/llama-3.2-90b-vision-preview" at bounding box center [138, 57] width 84 height 7
click at [489, 231] on button "Add Connection" at bounding box center [495, 229] width 56 height 13
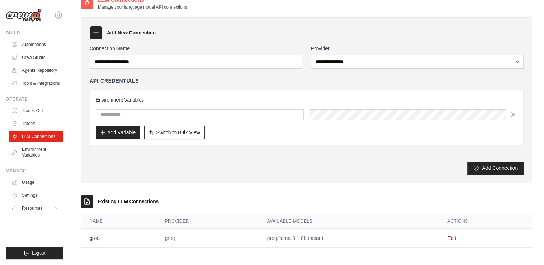
scroll to position [39, 0]
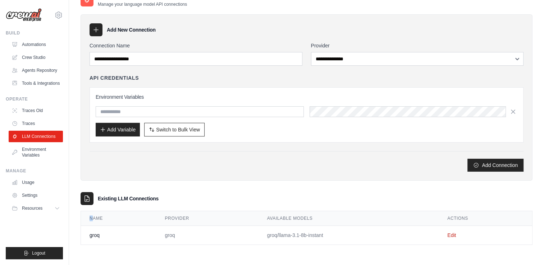
drag, startPoint x: 92, startPoint y: 217, endPoint x: 157, endPoint y: 241, distance: 70.1
click at [157, 241] on table "Name Provider Available Models Actions groq groq groq/llama-3.1-8b-instant Edit" at bounding box center [306, 227] width 451 height 33
drag, startPoint x: 157, startPoint y: 241, endPoint x: 83, endPoint y: 206, distance: 81.7
click at [83, 206] on llm-connections\a "Existing LLM Connections Name Provider Available Models Actions groq groq groq/…" at bounding box center [307, 218] width 452 height 53
drag, startPoint x: 84, startPoint y: 215, endPoint x: 547, endPoint y: 260, distance: 464.5
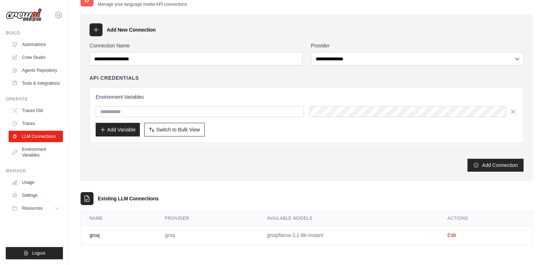
click at [544, 260] on html "[EMAIL_ADDRESS][DOMAIN_NAME] Settings Build Automations" at bounding box center [272, 113] width 544 height 304
copy table
click at [453, 235] on link "Edit" at bounding box center [451, 236] width 9 height 6
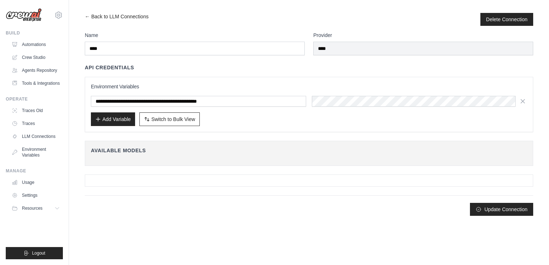
click at [453, 235] on body "[EMAIL_ADDRESS][DOMAIN_NAME] Settings Build Automations" at bounding box center [274, 132] width 549 height 265
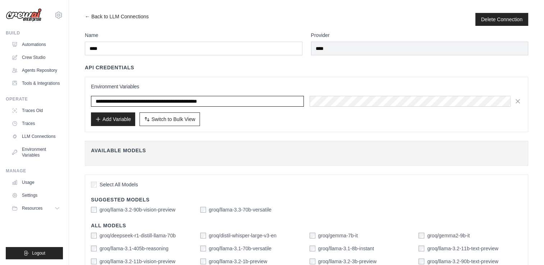
click at [260, 100] on input "**********" at bounding box center [197, 101] width 213 height 11
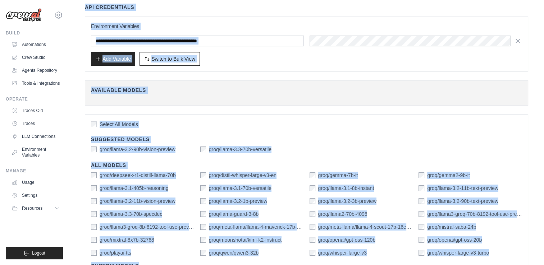
scroll to position [129, 0]
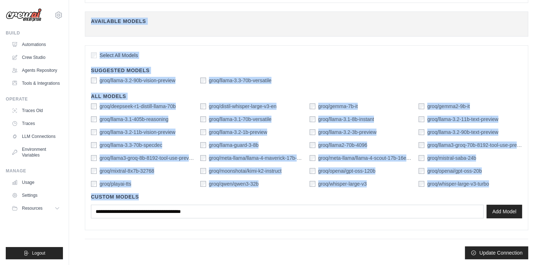
drag, startPoint x: 81, startPoint y: 12, endPoint x: 550, endPoint y: 217, distance: 512.6
click at [544, 217] on html "[EMAIL_ADDRESS][DOMAIN_NAME] Settings Build Automations" at bounding box center [272, 69] width 544 height 396
copy div "← Lore ip DOL Sitametcons Adipis Elitseddoe Temp Incididu UTL Etdoloremag Aliqu…"
click at [217, 78] on label "groq/llama-3.3-70b-versatile" at bounding box center [240, 80] width 63 height 7
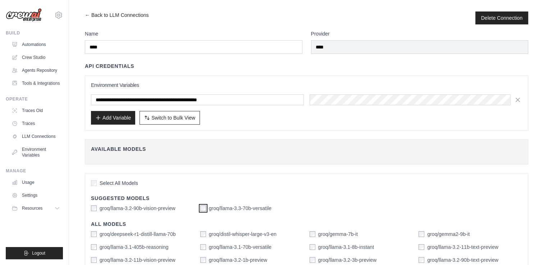
scroll to position [0, 0]
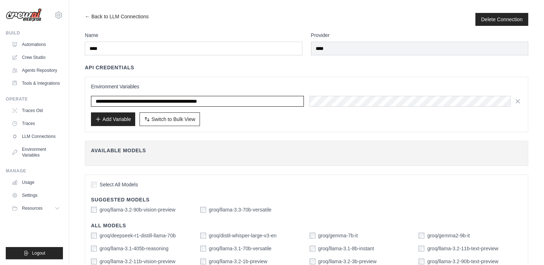
click at [258, 101] on input "**********" at bounding box center [197, 101] width 213 height 11
drag, startPoint x: 258, startPoint y: 101, endPoint x: -1, endPoint y: 103, distance: 259.9
click at [0, 103] on html "[EMAIL_ADDRESS][DOMAIN_NAME] Settings Build Automations" at bounding box center [272, 198] width 544 height 396
paste input "**********"
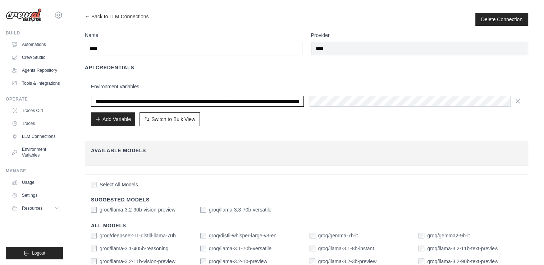
click at [206, 106] on input "text" at bounding box center [197, 101] width 213 height 11
paste input "text"
type input "**********"
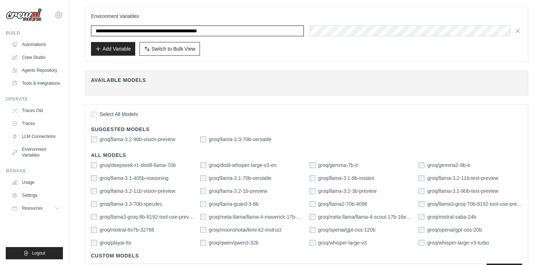
scroll to position [129, 0]
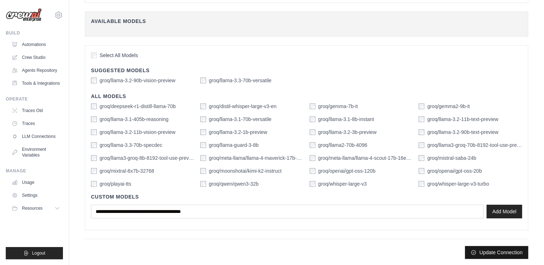
click at [495, 248] on button "Update Connection" at bounding box center [496, 252] width 63 height 13
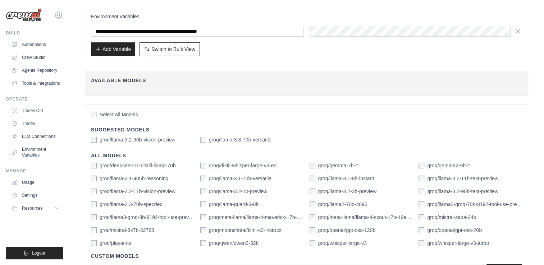
scroll to position [148, 0]
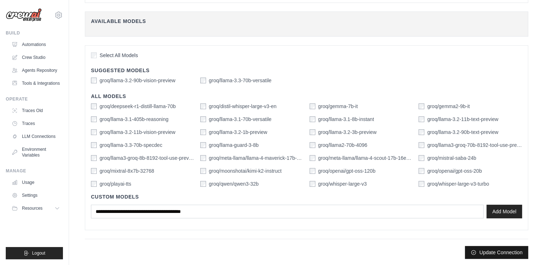
click at [499, 248] on button "Update Connection" at bounding box center [496, 252] width 63 height 13
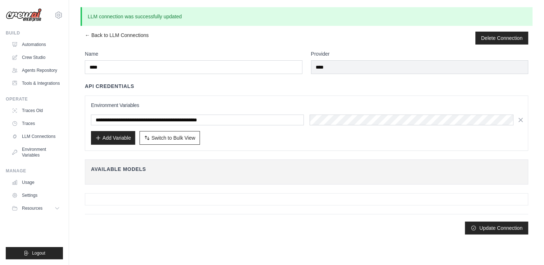
scroll to position [0, 0]
